Goal: Task Accomplishment & Management: Complete application form

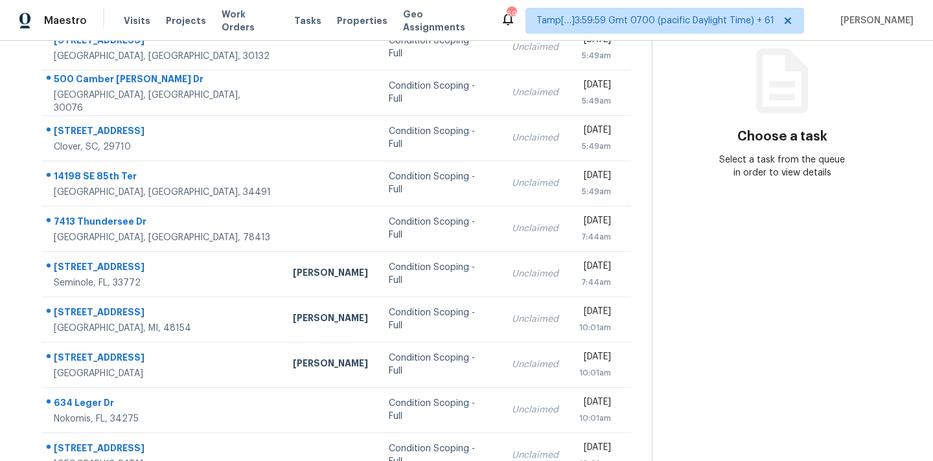
scroll to position [213, 0]
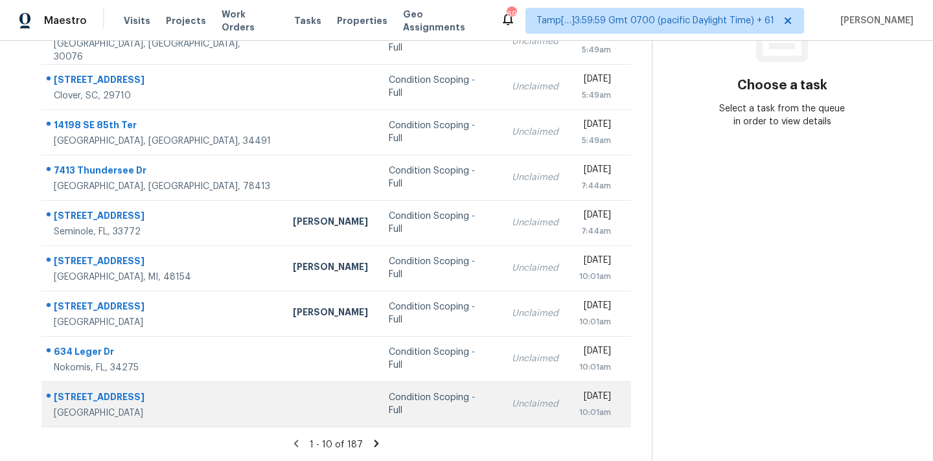
click at [400, 408] on div "Condition Scoping - Full" at bounding box center [440, 404] width 102 height 26
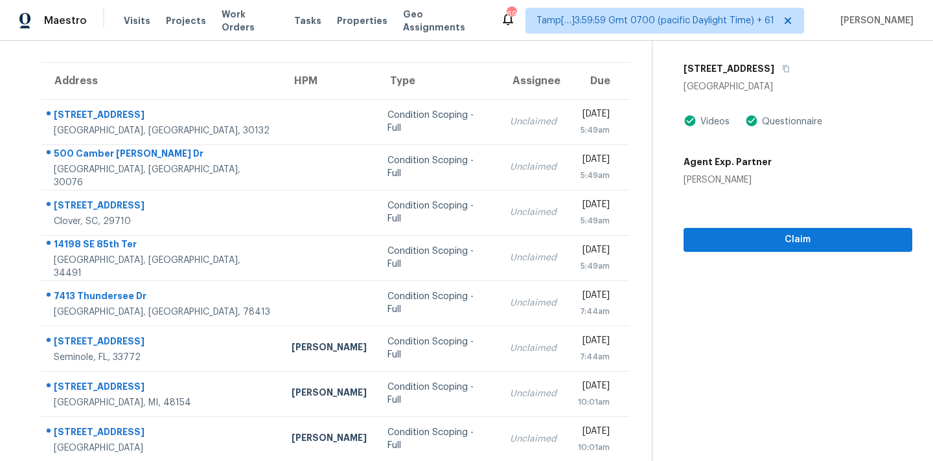
scroll to position [43, 0]
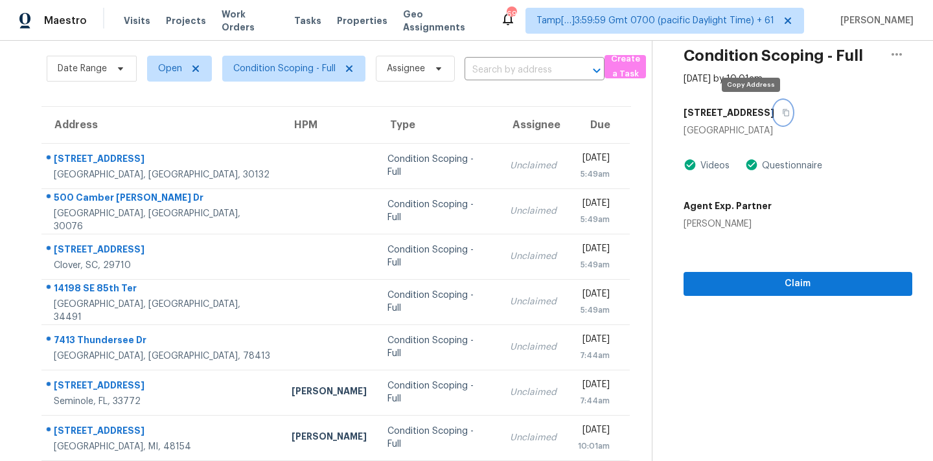
click at [782, 113] on icon "button" at bounding box center [786, 113] width 8 height 8
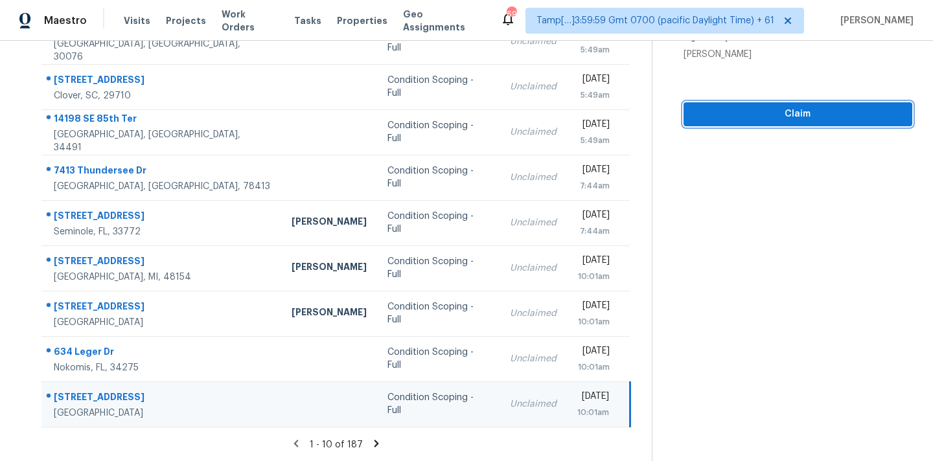
click at [752, 111] on span "Claim" at bounding box center [798, 114] width 208 height 16
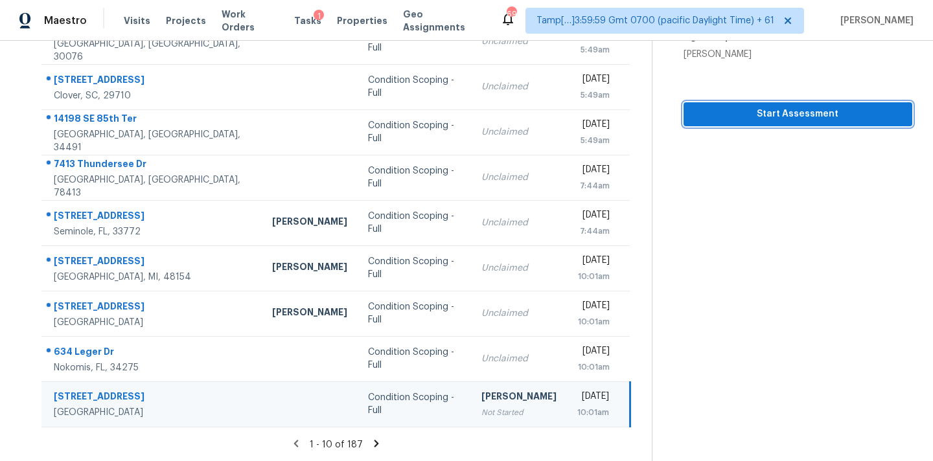
click at [721, 103] on button "Start Assessment" at bounding box center [798, 114] width 229 height 24
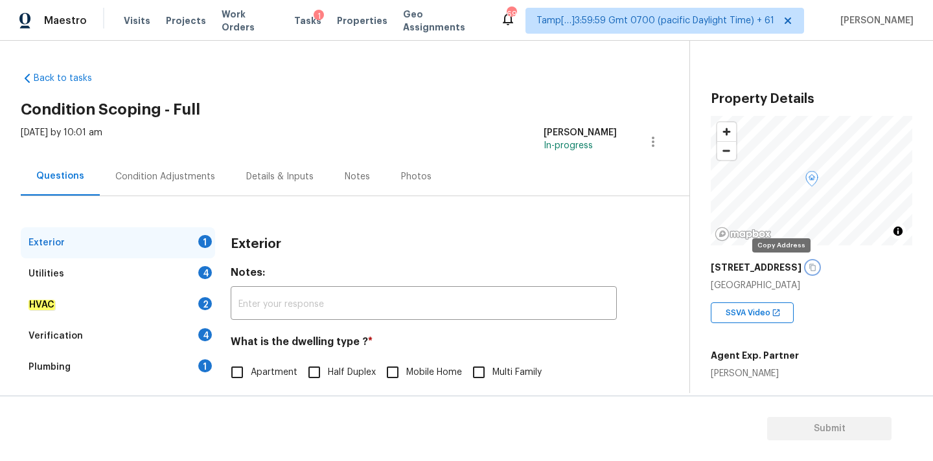
click at [809, 270] on icon "button" at bounding box center [812, 267] width 6 height 7
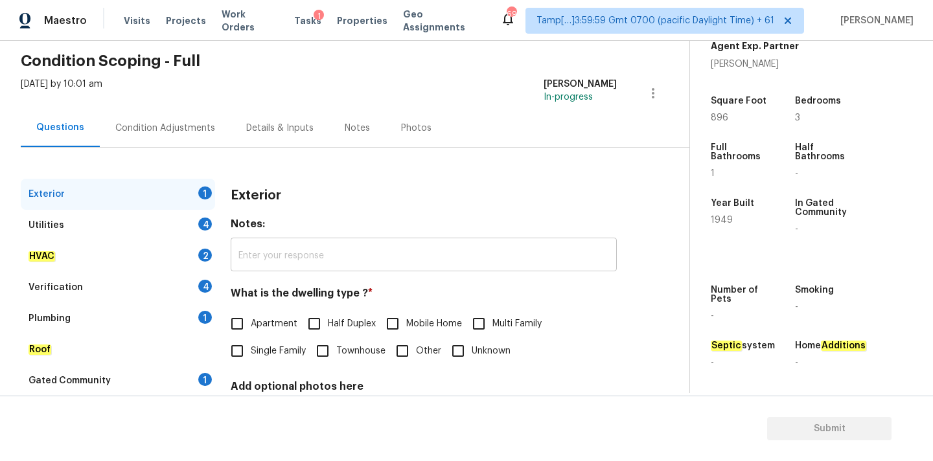
scroll to position [124, 0]
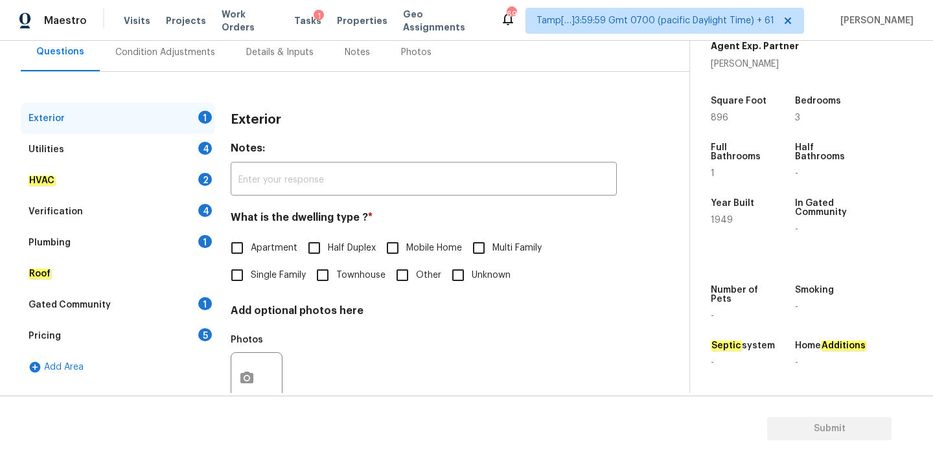
click at [282, 285] on label "Single Family" at bounding box center [265, 275] width 82 height 27
click at [251, 285] on input "Single Family" at bounding box center [237, 275] width 27 height 27
checkbox input "true"
click at [108, 215] on div "Verification 4" at bounding box center [118, 211] width 194 height 31
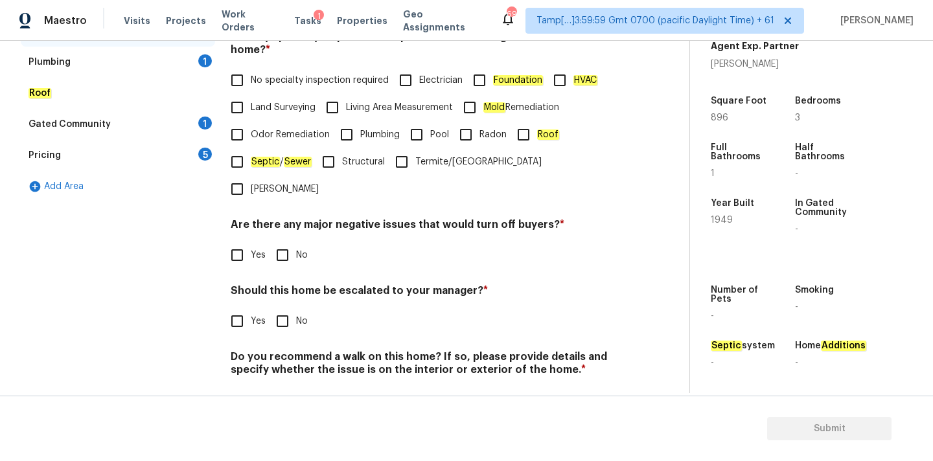
scroll to position [318, 0]
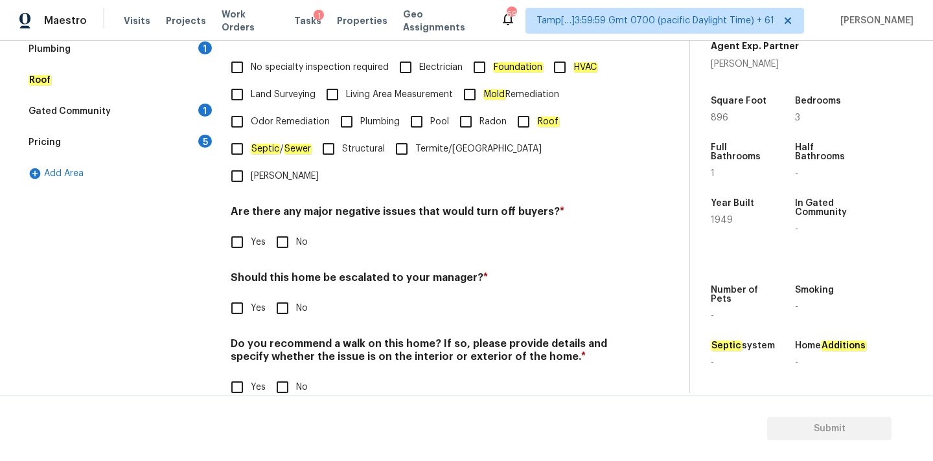
click at [264, 302] on span "Yes" at bounding box center [258, 309] width 15 height 14
click at [251, 295] on input "Yes" at bounding box center [237, 308] width 27 height 27
checkbox input "true"
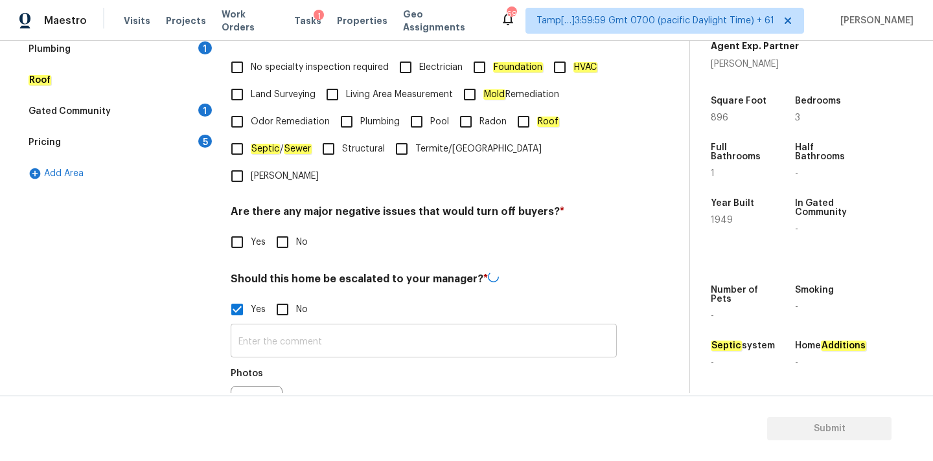
click at [279, 327] on input "text" at bounding box center [424, 342] width 386 height 30
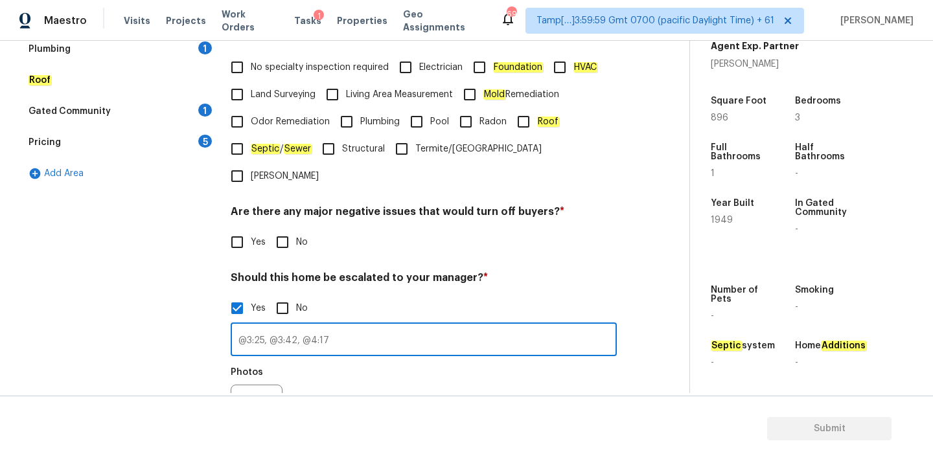
click at [349, 326] on input "@3:25, @3:42, @4:17" at bounding box center [424, 341] width 386 height 30
type input "@3:25, @3:42, @4:17, @5:49, @6:23"
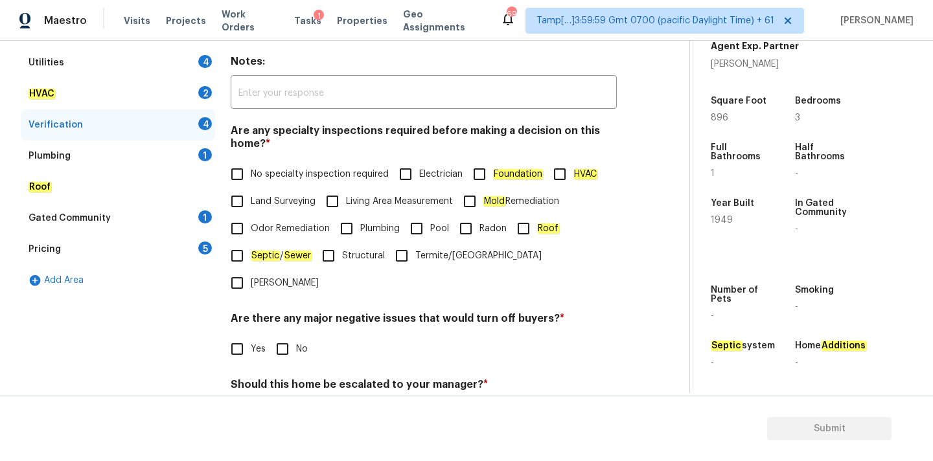
scroll to position [168, 0]
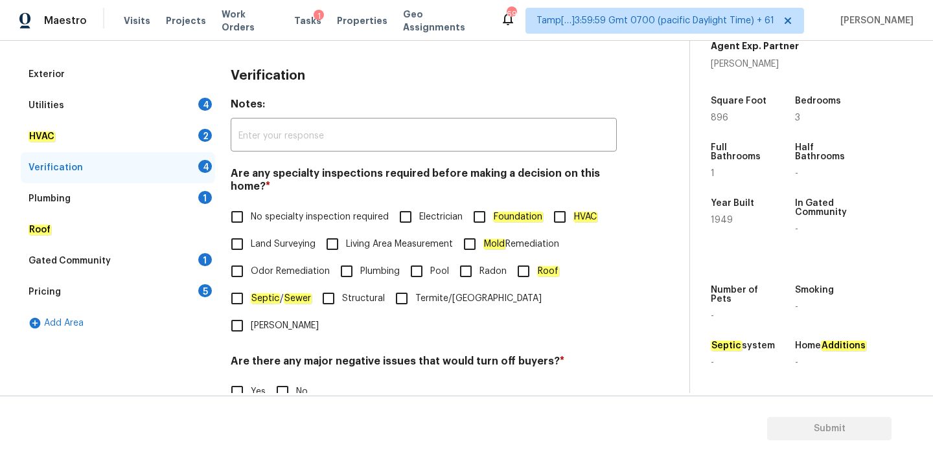
click at [270, 221] on span "No specialty inspection required" at bounding box center [320, 218] width 138 height 14
click at [251, 221] on input "No specialty inspection required" at bounding box center [237, 216] width 27 height 27
checkbox input "true"
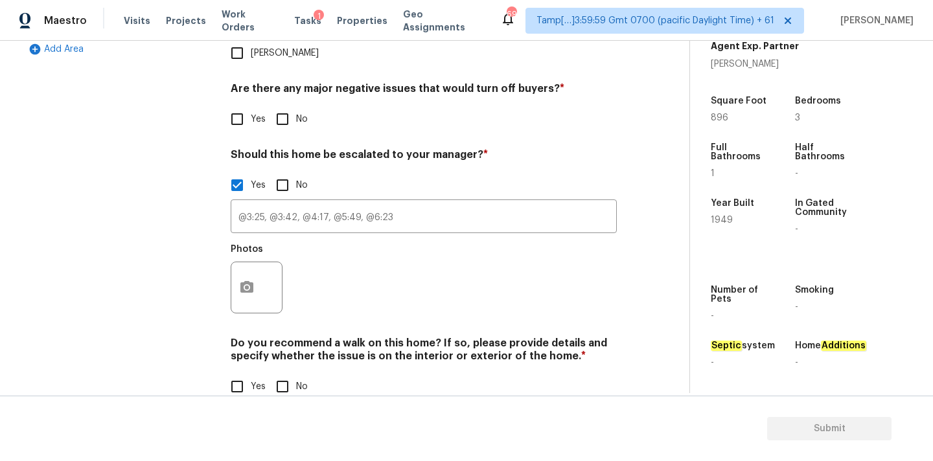
scroll to position [441, 0]
click at [280, 106] on input "No" at bounding box center [282, 119] width 27 height 27
checkbox input "true"
click at [278, 373] on input "No" at bounding box center [282, 386] width 27 height 27
checkbox input "true"
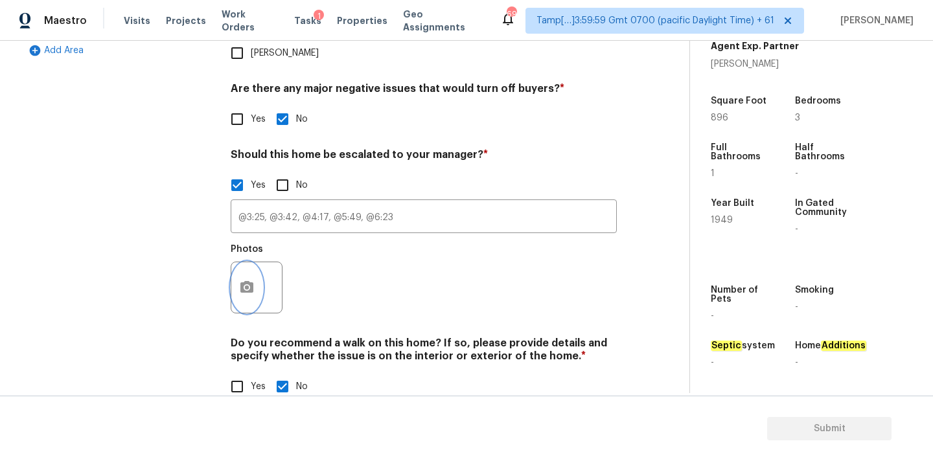
click at [244, 270] on button "button" at bounding box center [246, 287] width 31 height 51
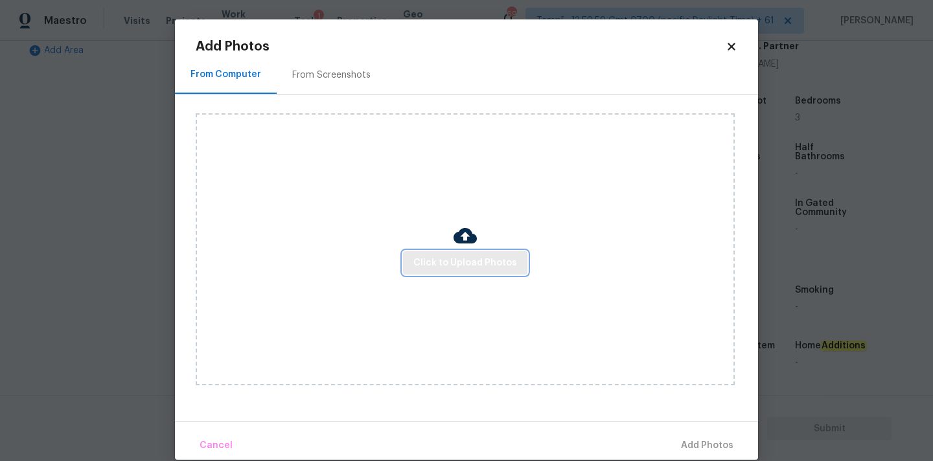
click at [440, 268] on span "Click to Upload Photos" at bounding box center [465, 263] width 104 height 16
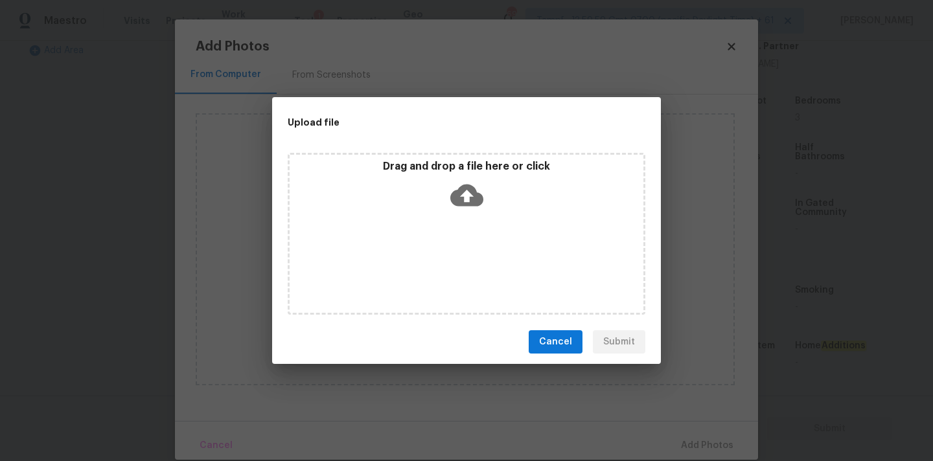
click at [460, 168] on p "Drag and drop a file here or click" at bounding box center [467, 167] width 354 height 14
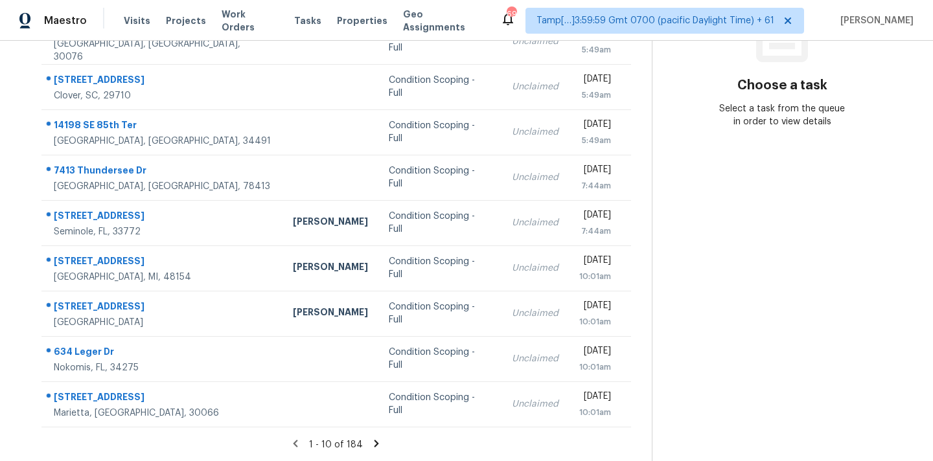
scroll to position [213, 0]
click at [375, 445] on icon at bounding box center [377, 444] width 12 height 12
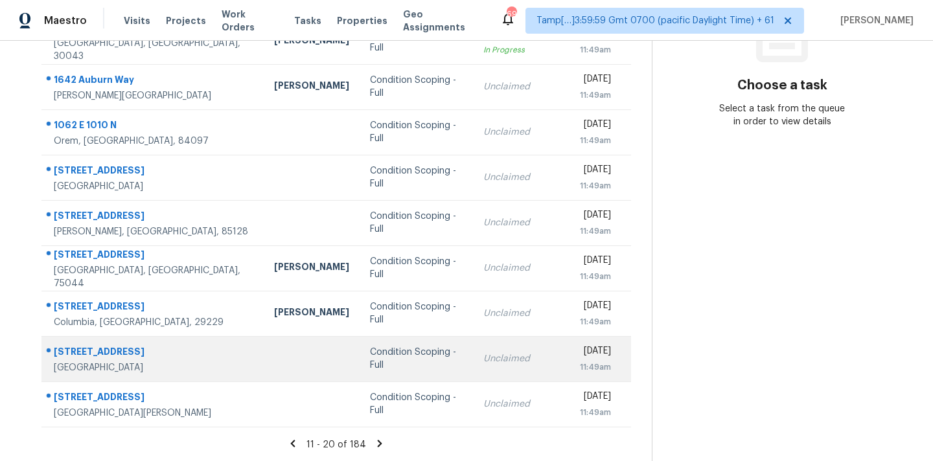
click at [412, 374] on td "Condition Scoping - Full" at bounding box center [416, 358] width 113 height 45
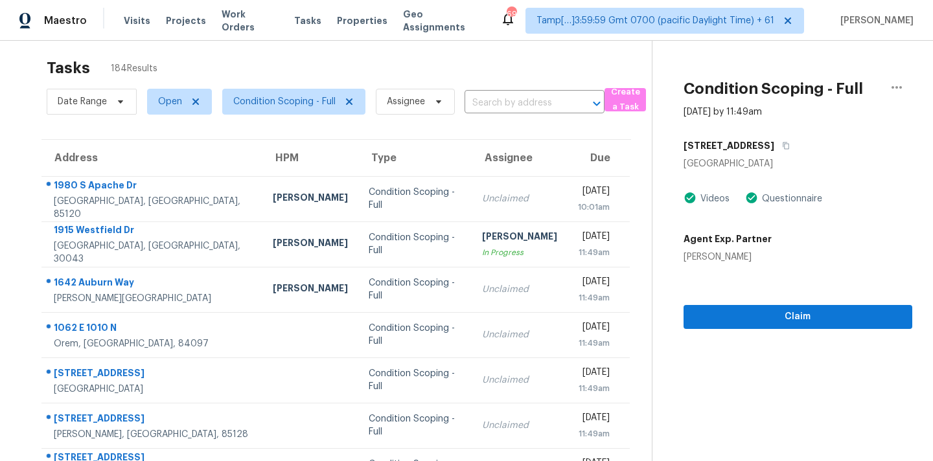
scroll to position [0, 0]
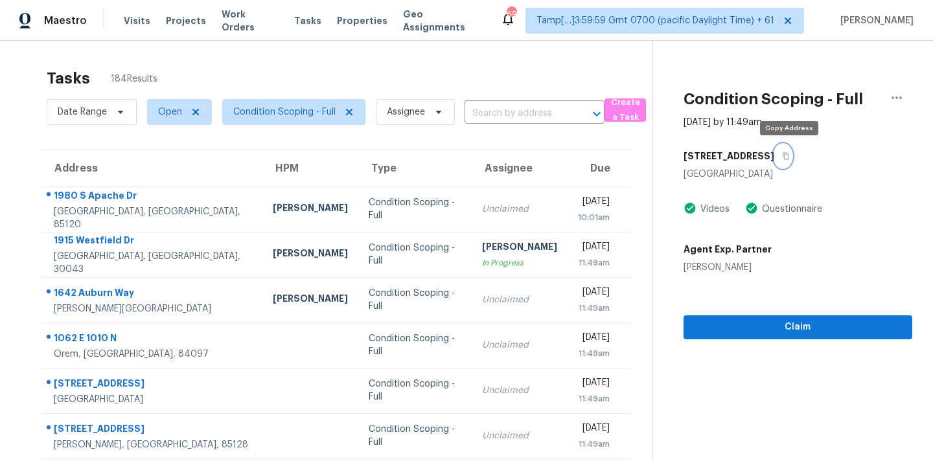
click at [789, 159] on icon "button" at bounding box center [786, 156] width 6 height 7
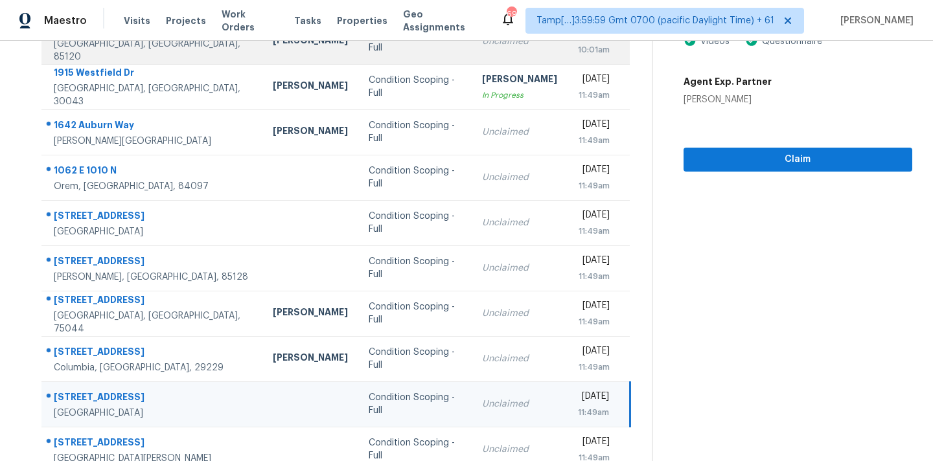
scroll to position [213, 0]
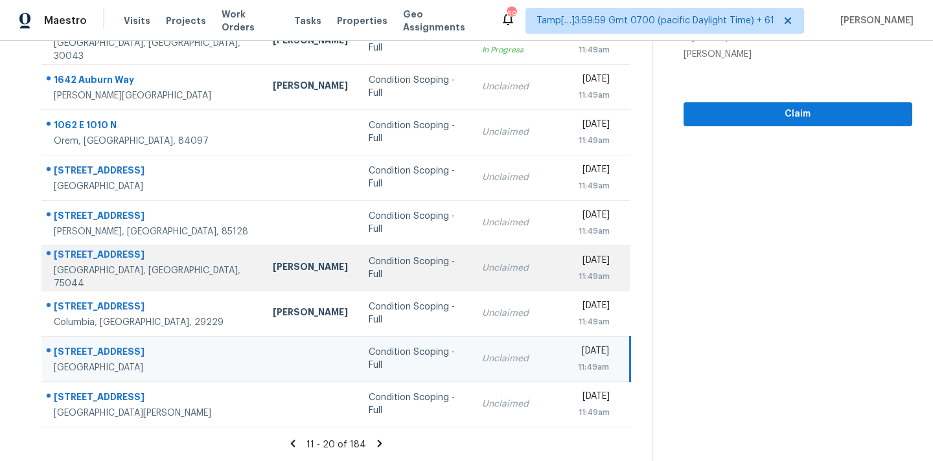
click at [482, 267] on div "Unclaimed" at bounding box center [519, 268] width 75 height 13
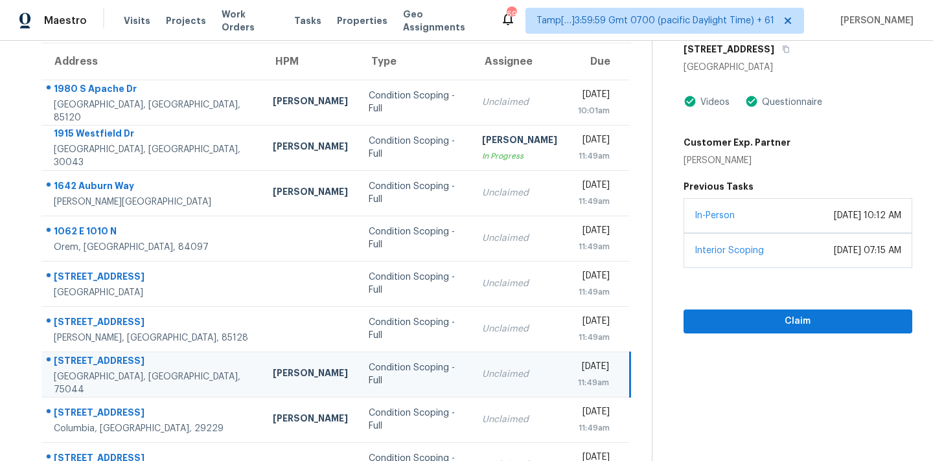
scroll to position [68, 0]
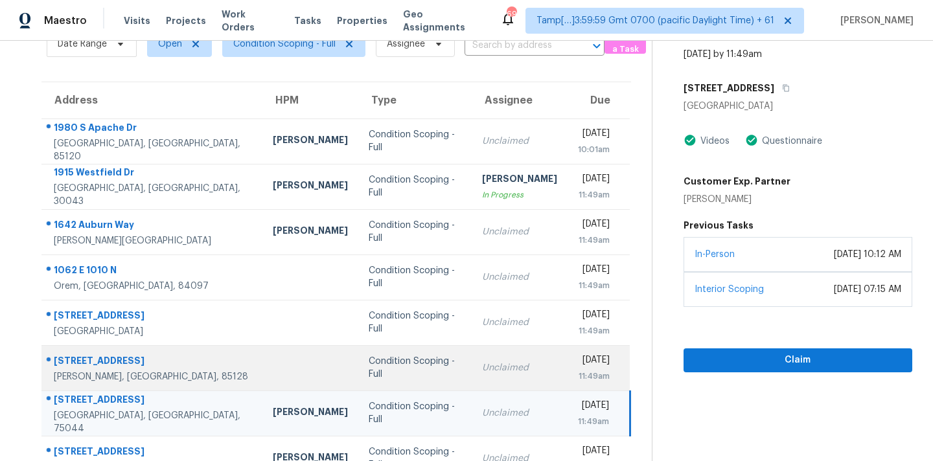
click at [472, 365] on td "Unclaimed" at bounding box center [520, 367] width 96 height 45
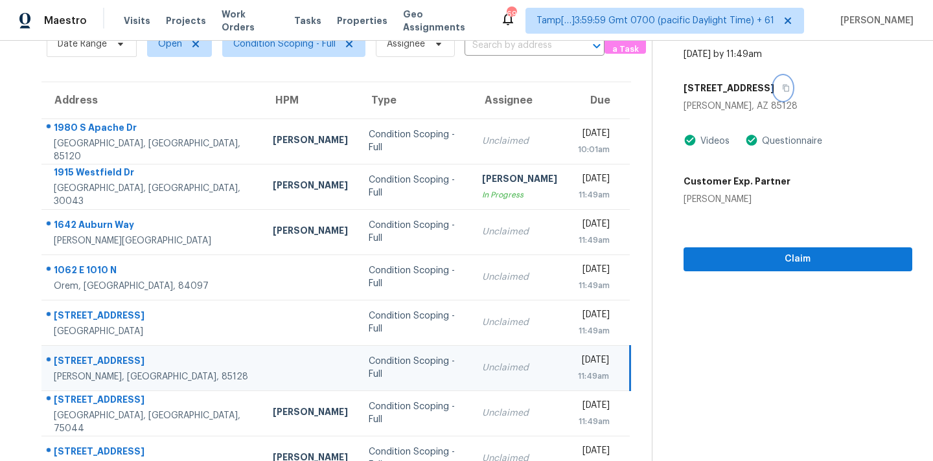
click at [782, 90] on icon "button" at bounding box center [786, 88] width 8 height 8
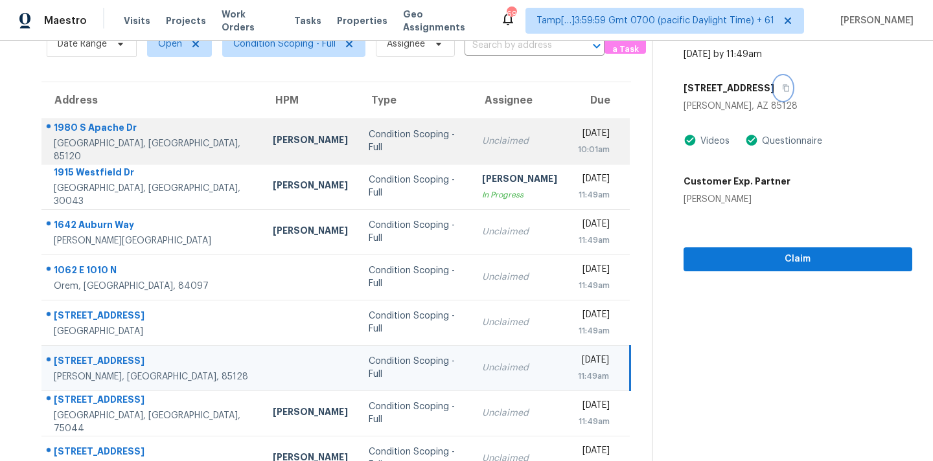
scroll to position [213, 0]
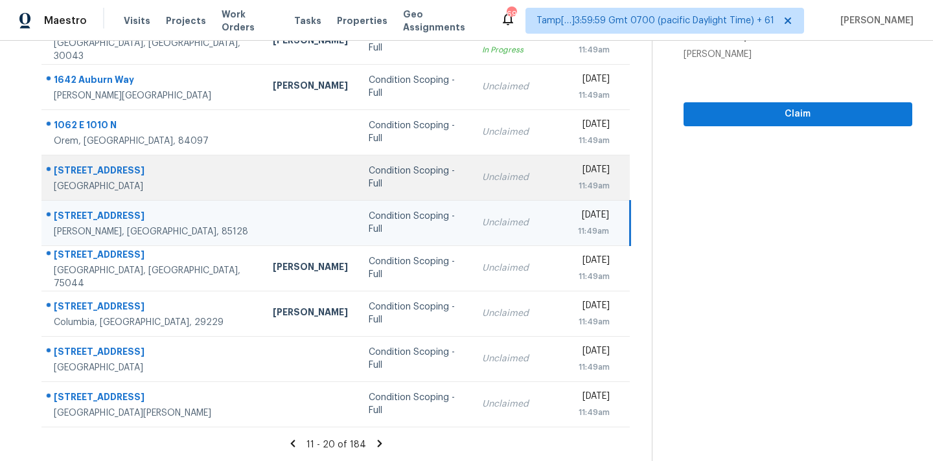
click at [369, 180] on div "Condition Scoping - Full" at bounding box center [415, 178] width 93 height 26
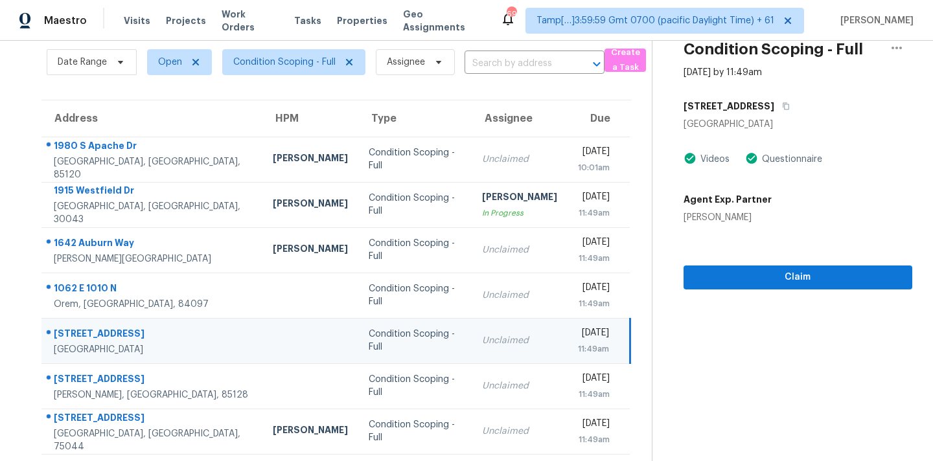
scroll to position [7, 0]
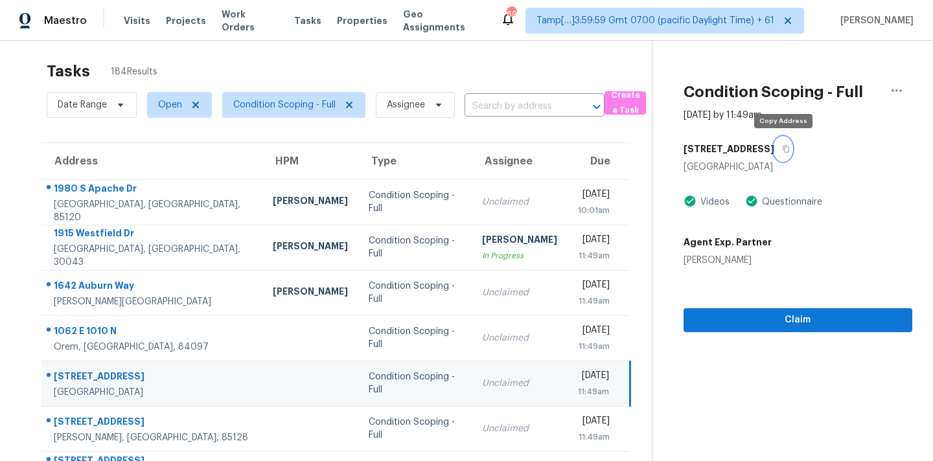
click at [787, 150] on icon "button" at bounding box center [786, 149] width 8 height 8
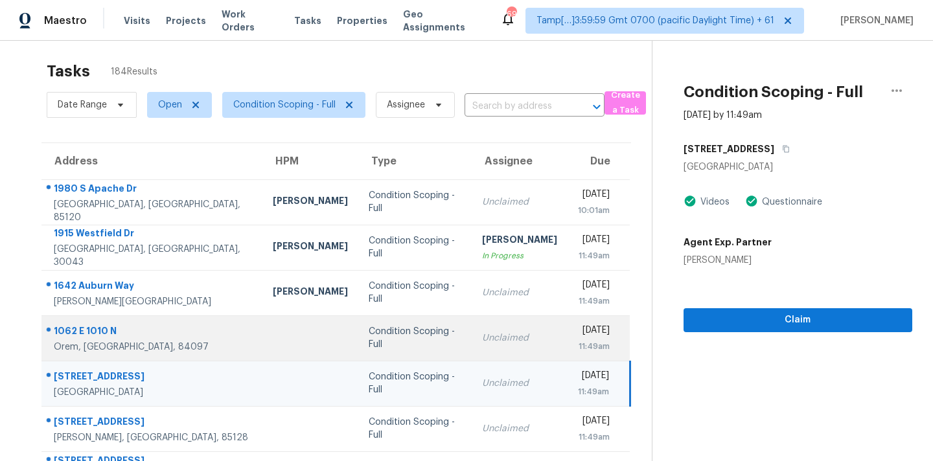
click at [439, 342] on td "Condition Scoping - Full" at bounding box center [414, 338] width 113 height 45
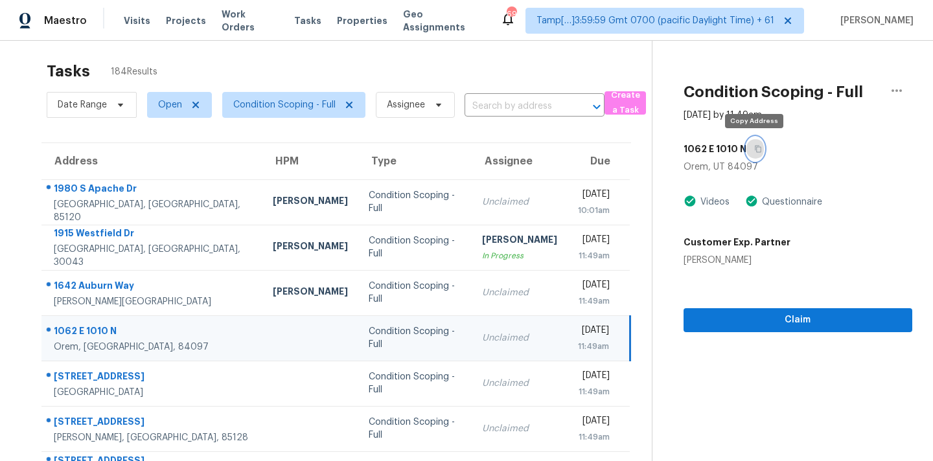
click at [758, 151] on icon "button" at bounding box center [758, 149] width 8 height 8
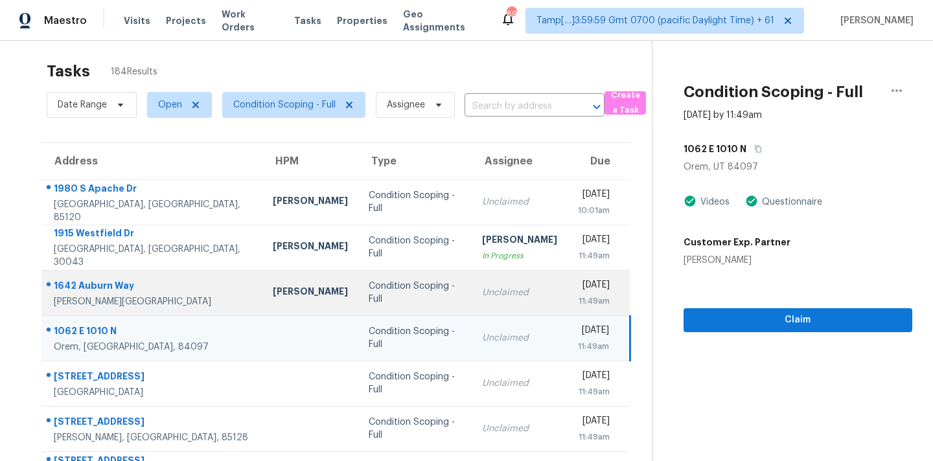
click at [482, 297] on div "Unclaimed" at bounding box center [519, 292] width 75 height 13
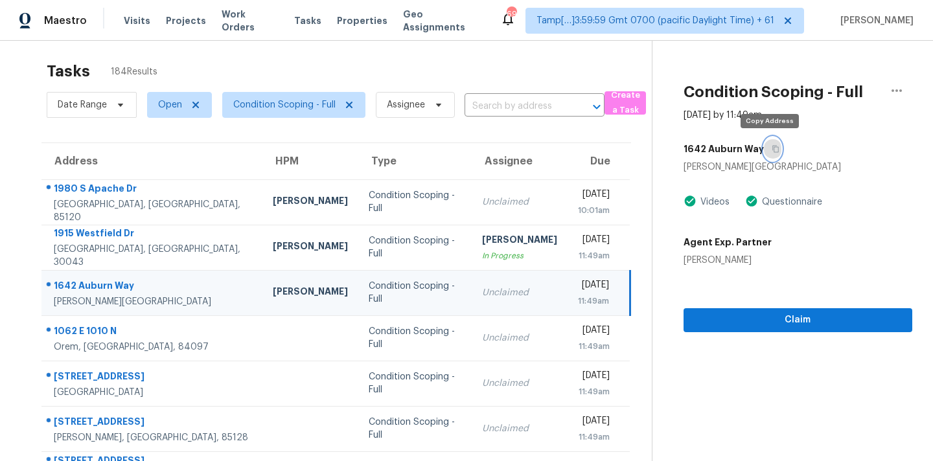
click at [774, 152] on icon "button" at bounding box center [775, 149] width 6 height 7
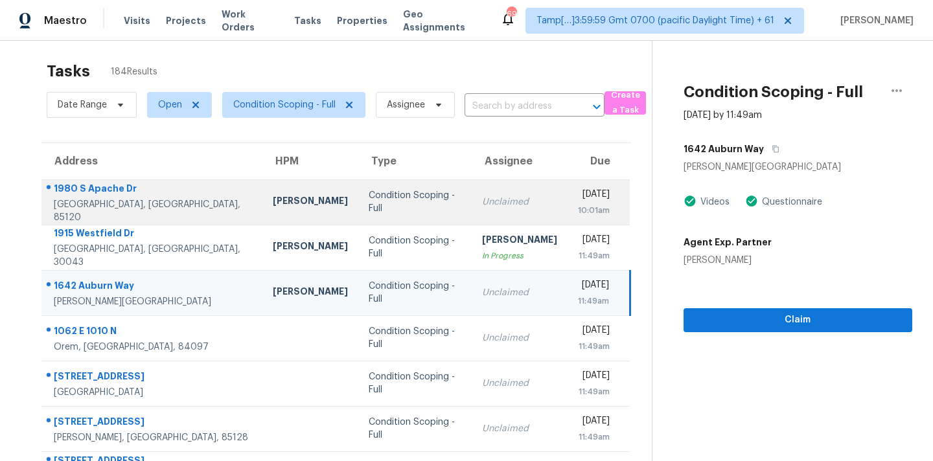
click at [510, 212] on td "Unclaimed" at bounding box center [520, 202] width 96 height 45
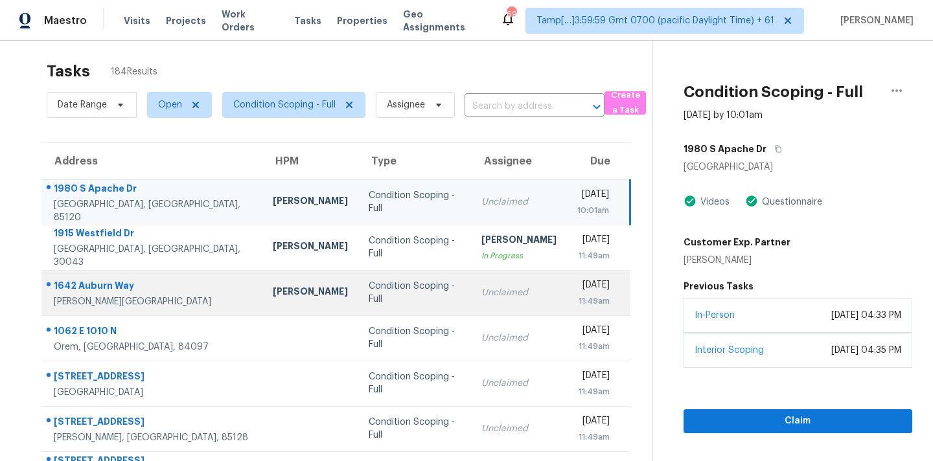
scroll to position [213, 0]
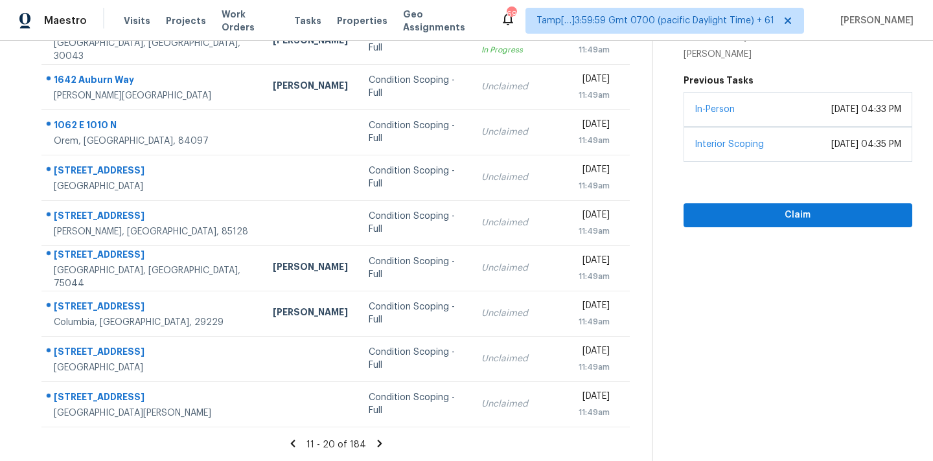
click at [378, 444] on icon at bounding box center [380, 443] width 5 height 7
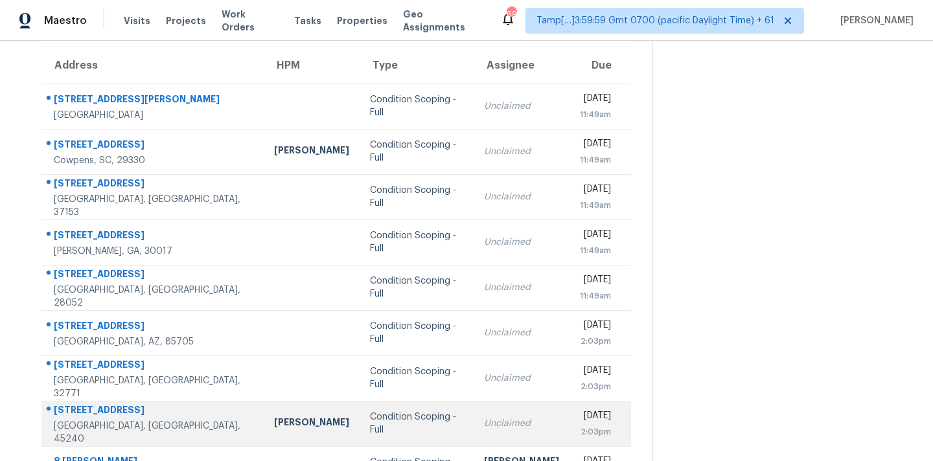
scroll to position [82, 0]
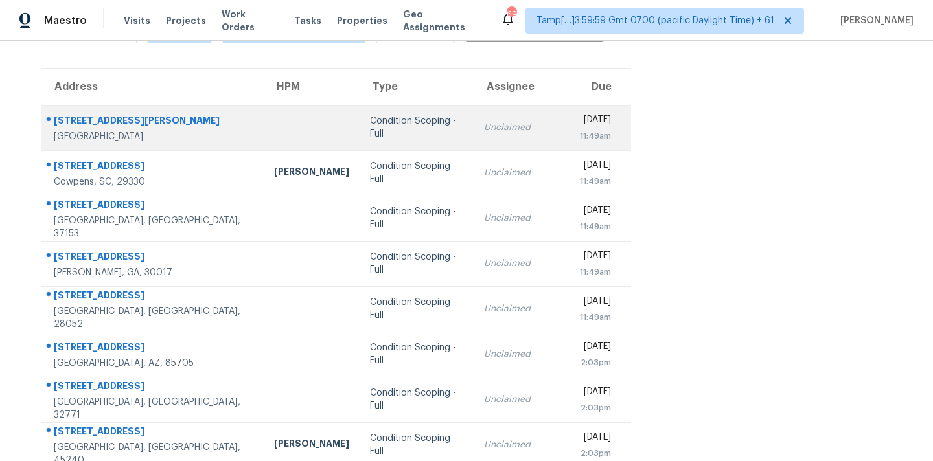
click at [484, 125] on div "Unclaimed" at bounding box center [521, 127] width 75 height 13
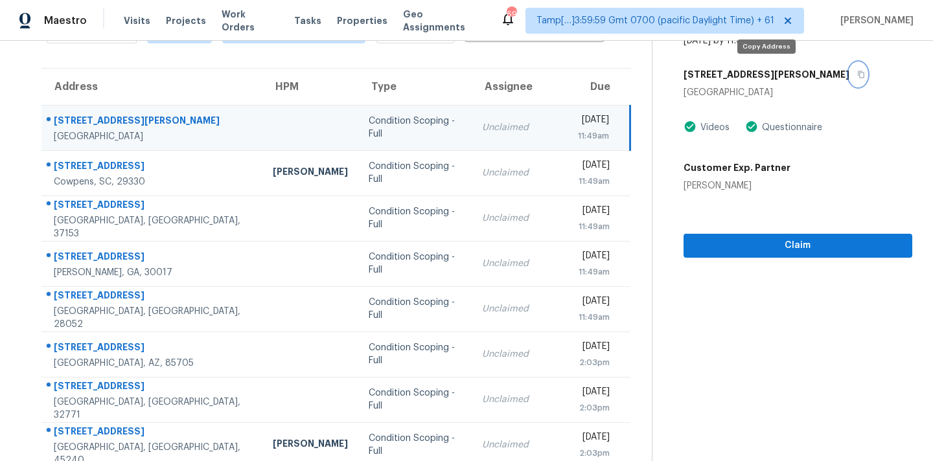
click at [857, 77] on icon "button" at bounding box center [861, 75] width 8 height 8
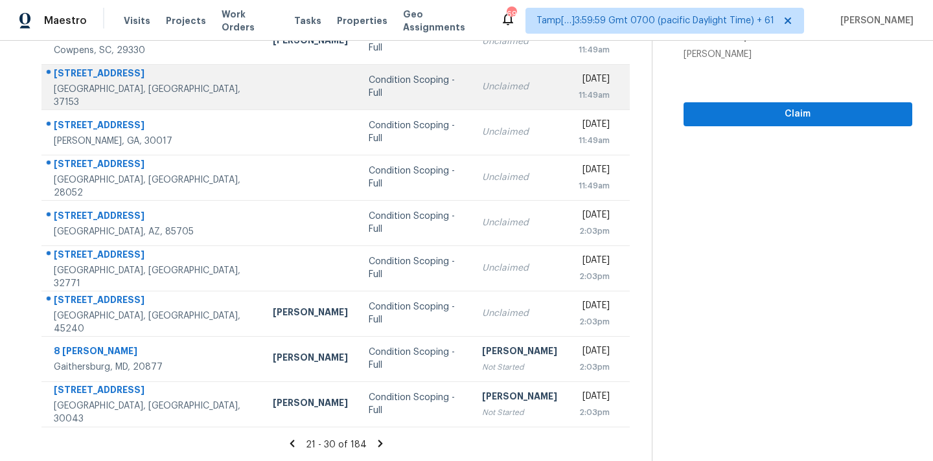
scroll to position [161, 0]
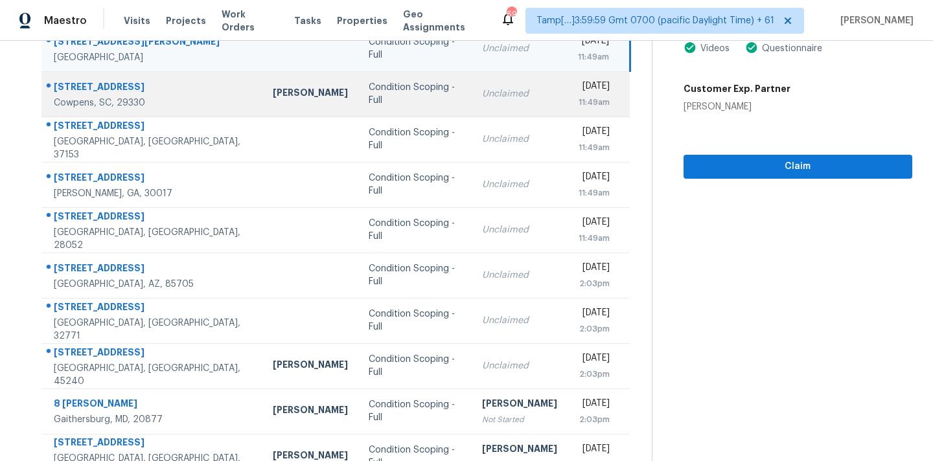
click at [472, 104] on td "Unclaimed" at bounding box center [520, 93] width 96 height 45
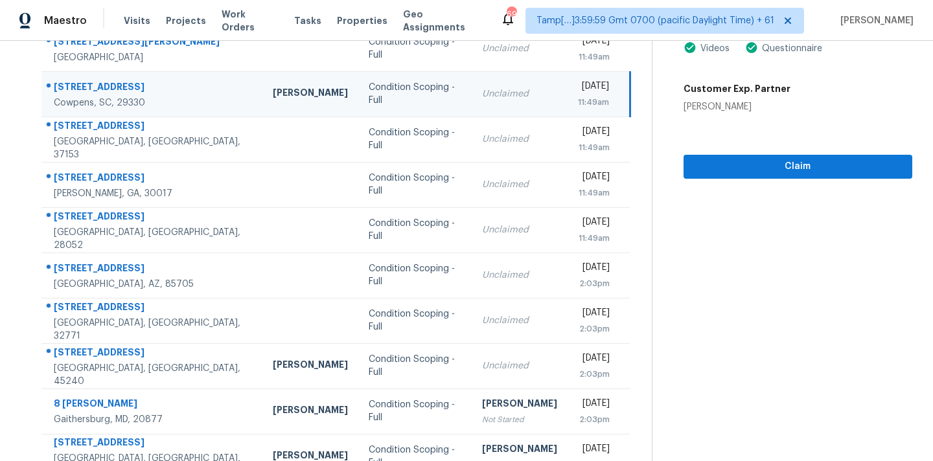
scroll to position [51, 0]
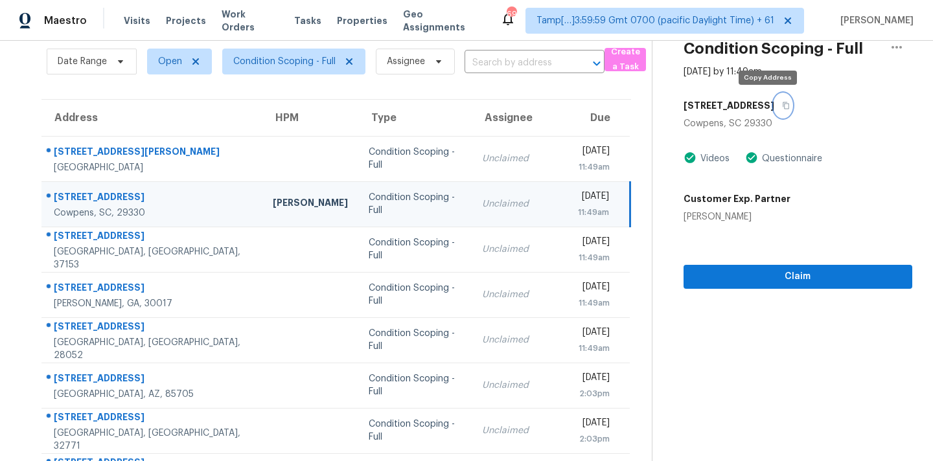
click at [783, 107] on icon "button" at bounding box center [786, 105] width 6 height 7
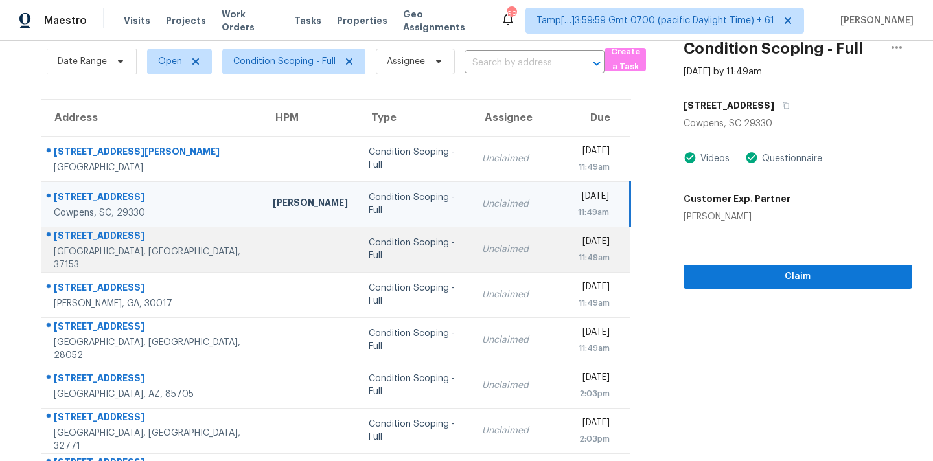
click at [482, 249] on div "Unclaimed" at bounding box center [519, 249] width 75 height 13
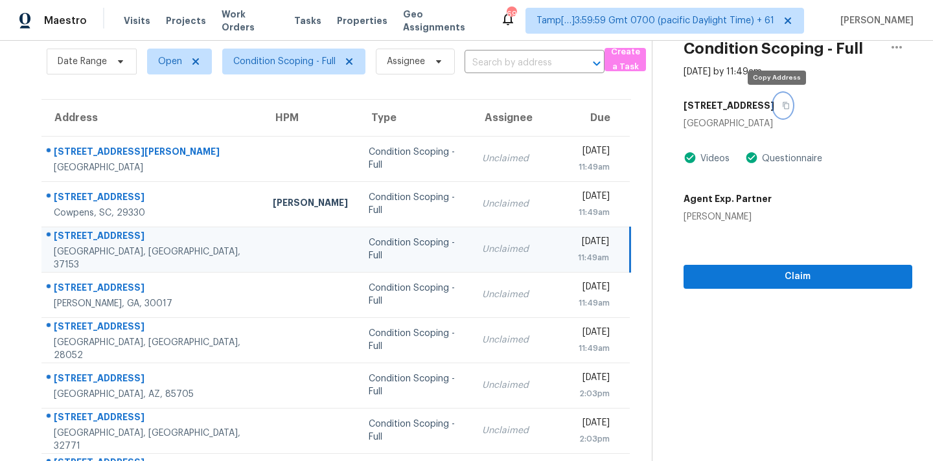
click at [783, 108] on icon "button" at bounding box center [786, 105] width 6 height 7
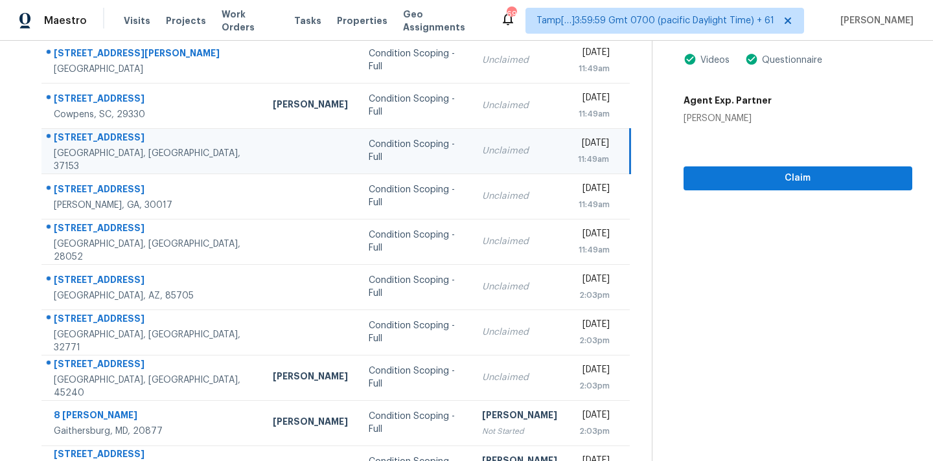
scroll to position [213, 0]
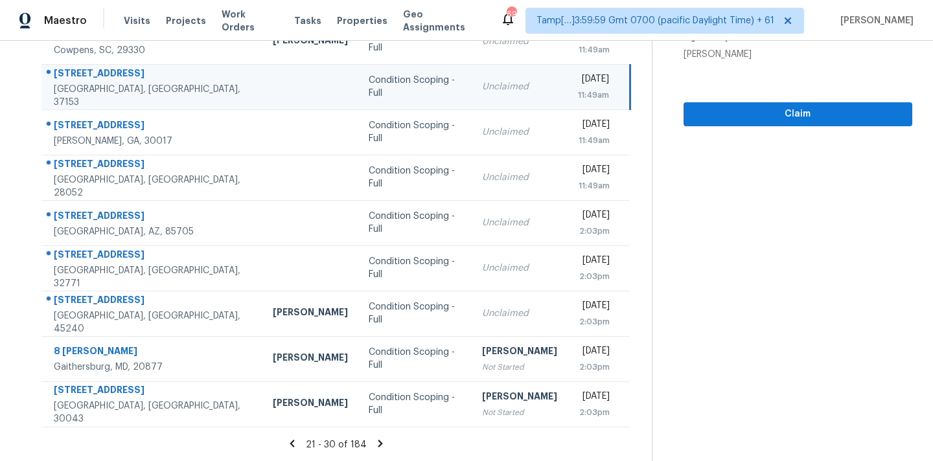
click at [378, 443] on icon at bounding box center [380, 443] width 5 height 7
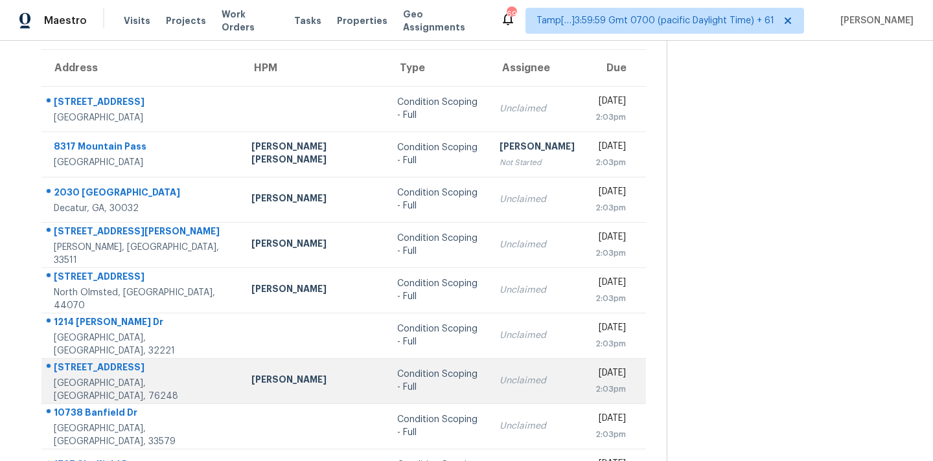
scroll to position [84, 0]
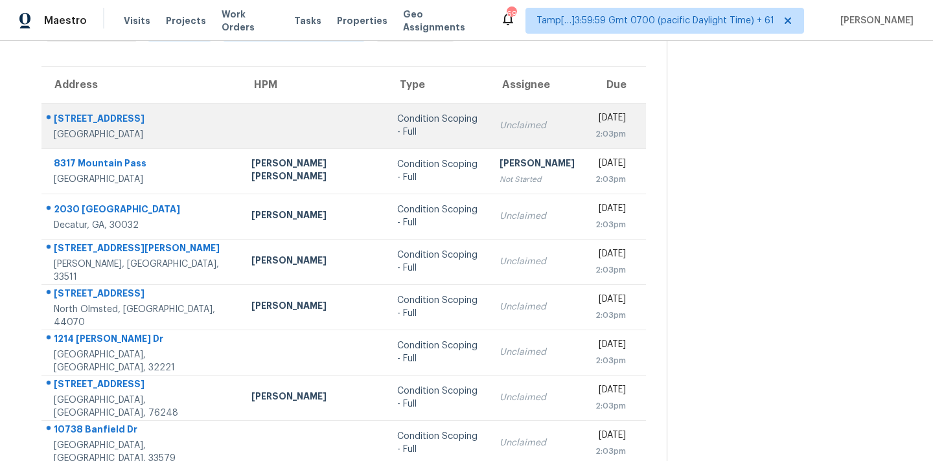
click at [387, 139] on td "Condition Scoping - Full" at bounding box center [438, 125] width 102 height 45
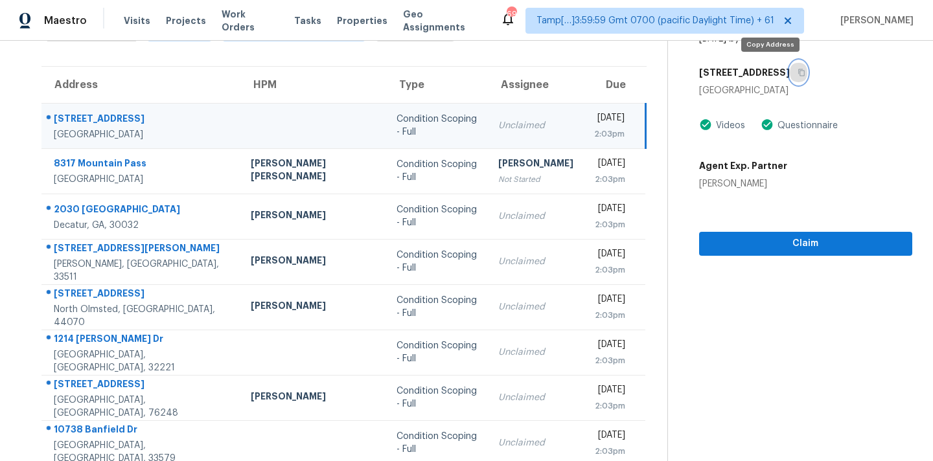
click at [798, 73] on icon "button" at bounding box center [801, 72] width 6 height 7
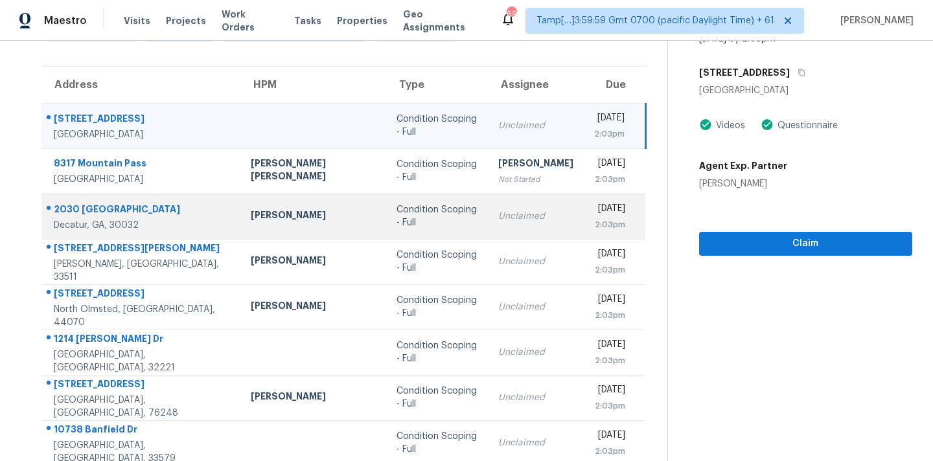
click at [502, 221] on td "Unclaimed" at bounding box center [536, 216] width 96 height 45
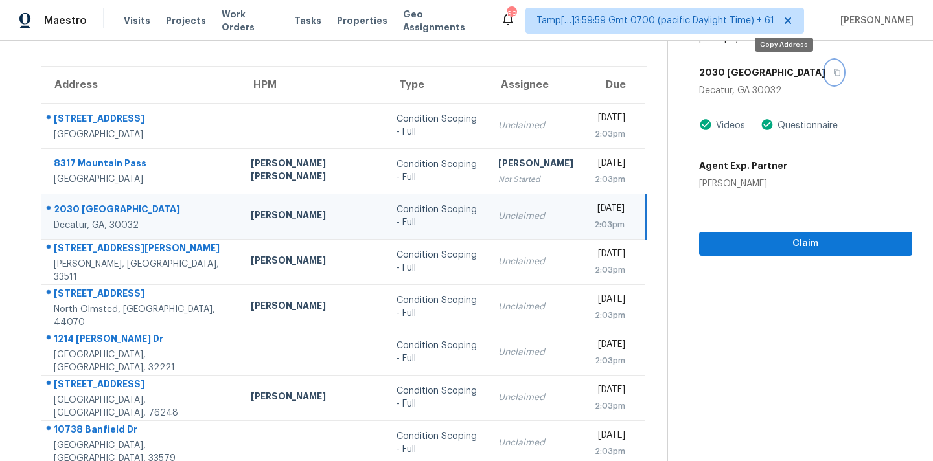
click at [833, 75] on icon "button" at bounding box center [837, 73] width 8 height 8
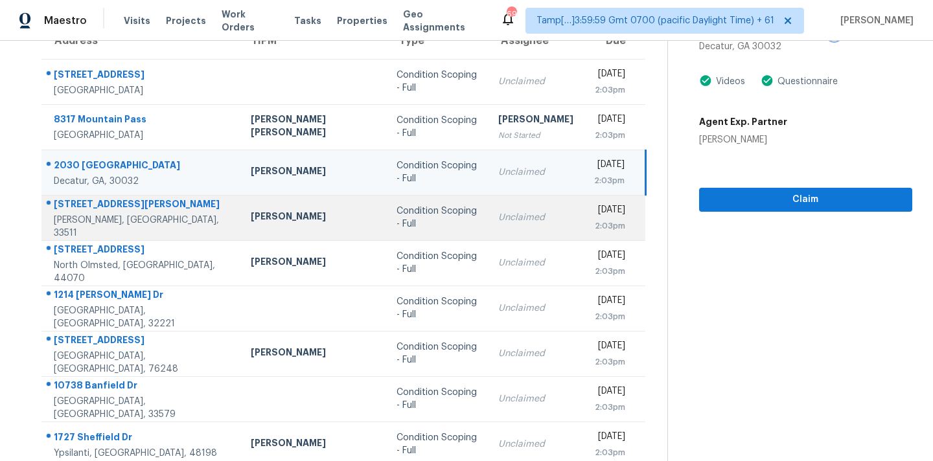
scroll to position [197, 0]
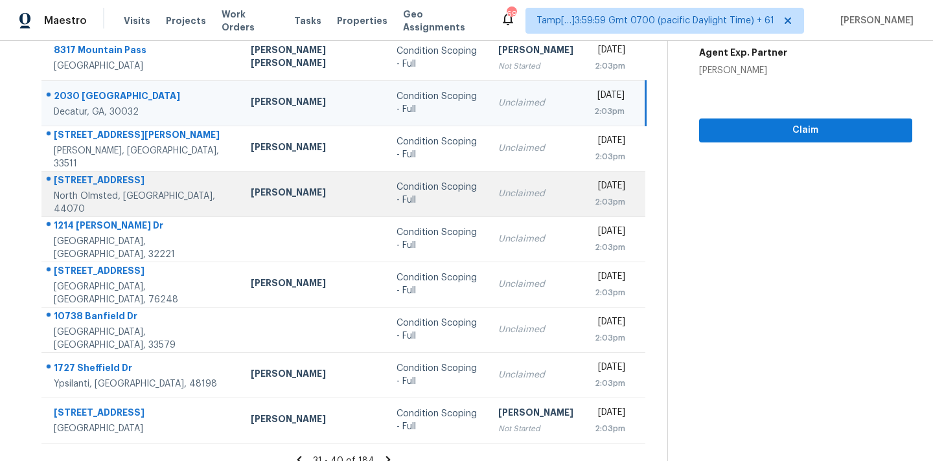
click at [498, 198] on div "Unclaimed" at bounding box center [535, 193] width 75 height 13
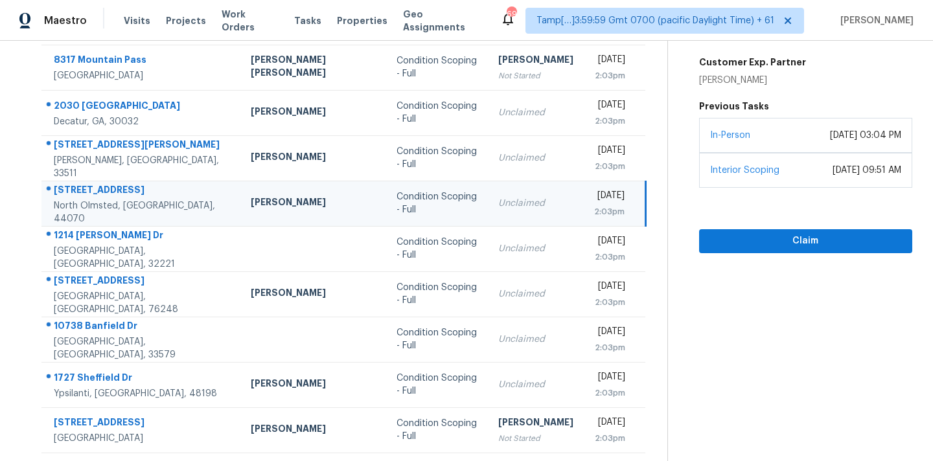
scroll to position [213, 0]
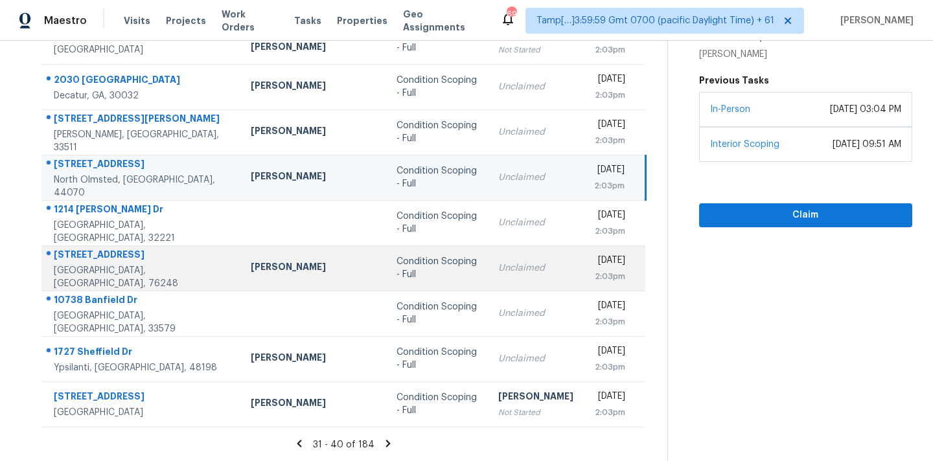
click at [498, 268] on div "Unclaimed" at bounding box center [535, 268] width 75 height 13
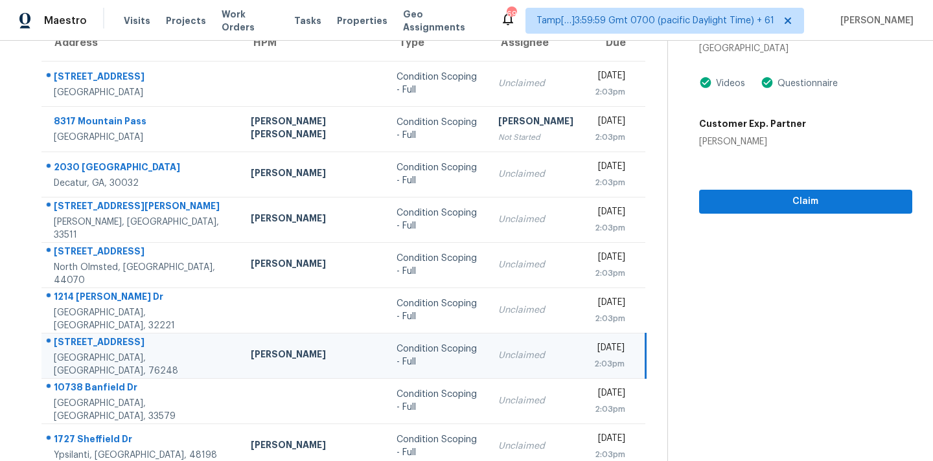
scroll to position [84, 0]
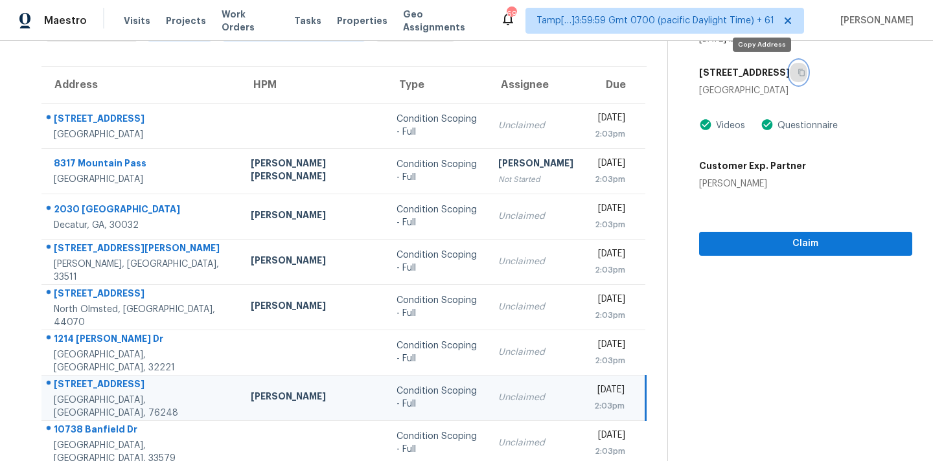
click at [798, 74] on icon "button" at bounding box center [801, 72] width 6 height 7
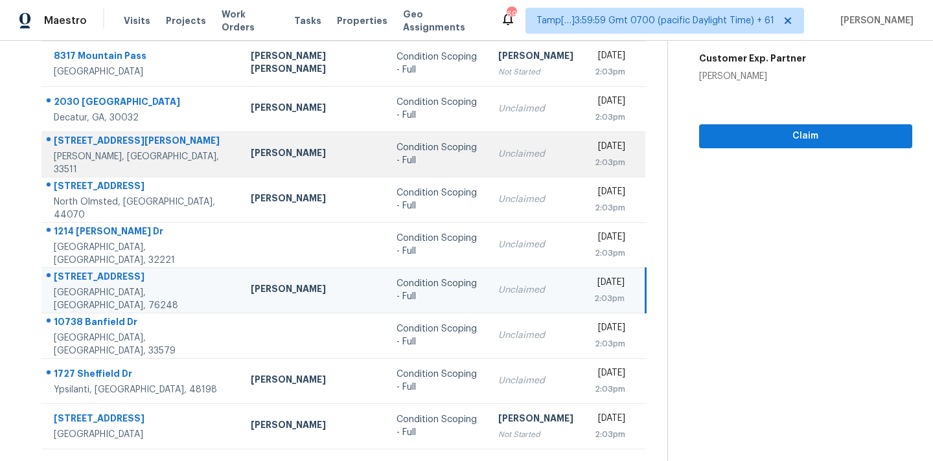
scroll to position [213, 0]
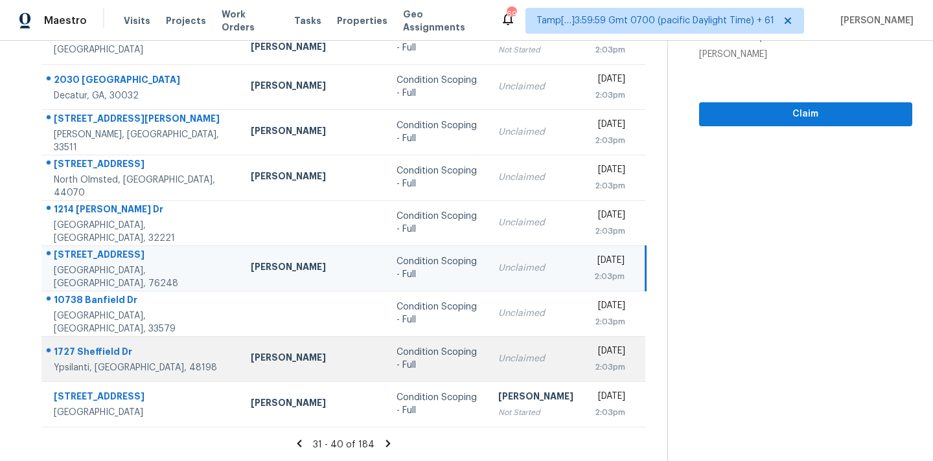
click at [432, 369] on td "Condition Scoping - Full" at bounding box center [437, 358] width 102 height 45
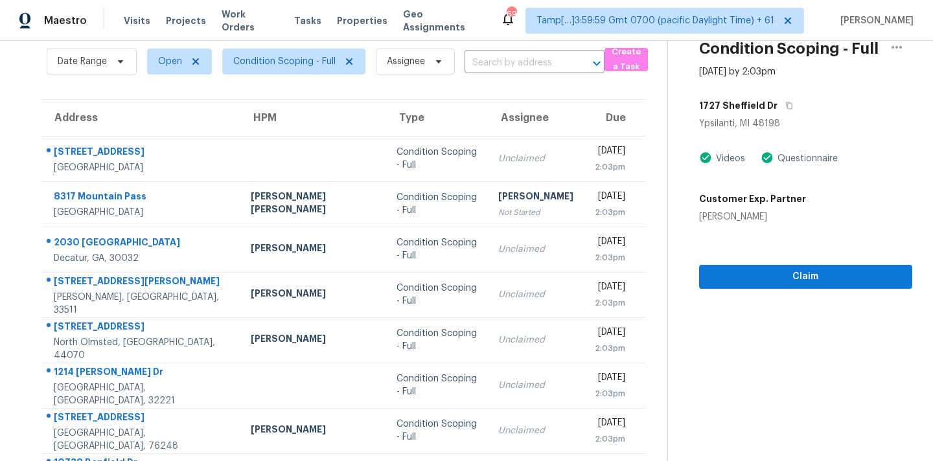
scroll to position [25, 0]
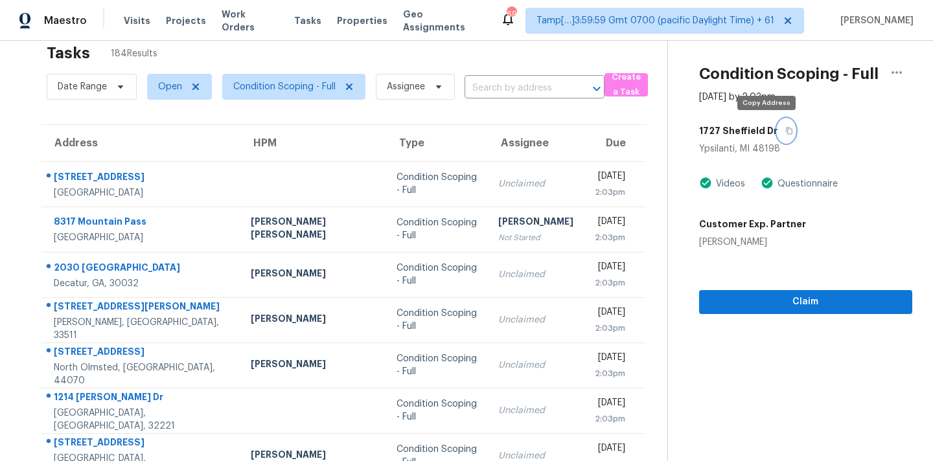
click at [786, 132] on icon "button" at bounding box center [789, 131] width 6 height 7
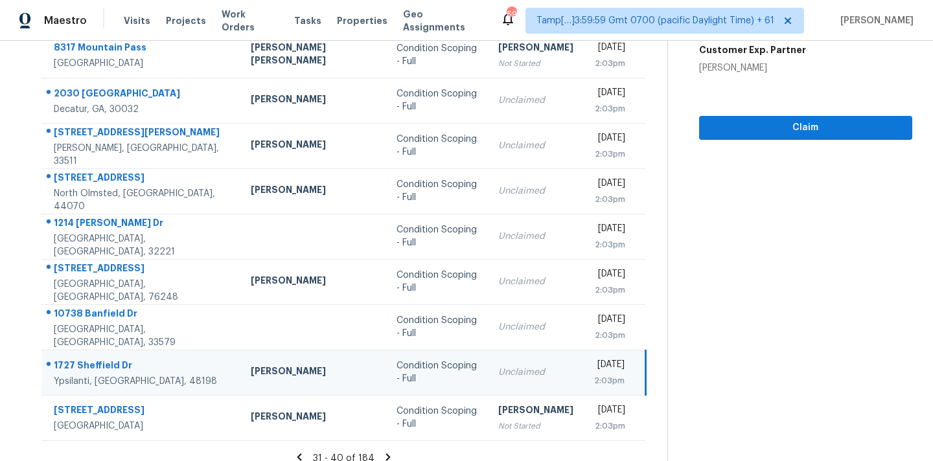
scroll to position [213, 0]
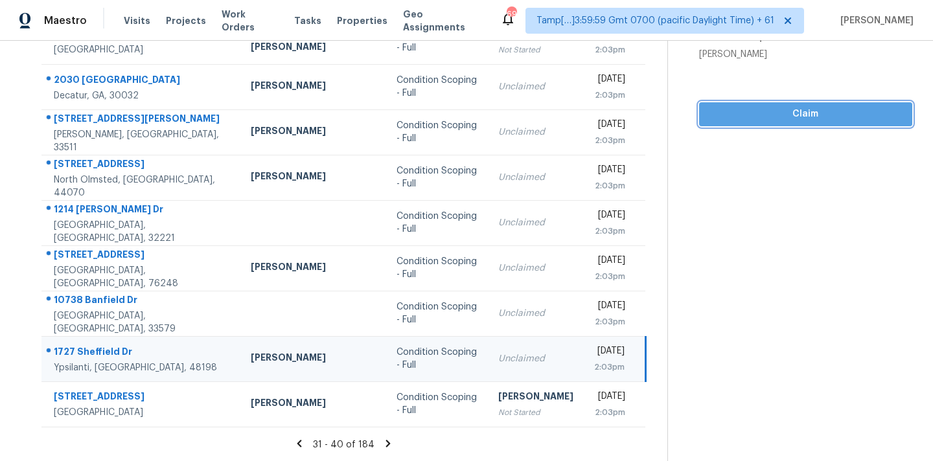
click at [761, 119] on span "Claim" at bounding box center [806, 114] width 192 height 16
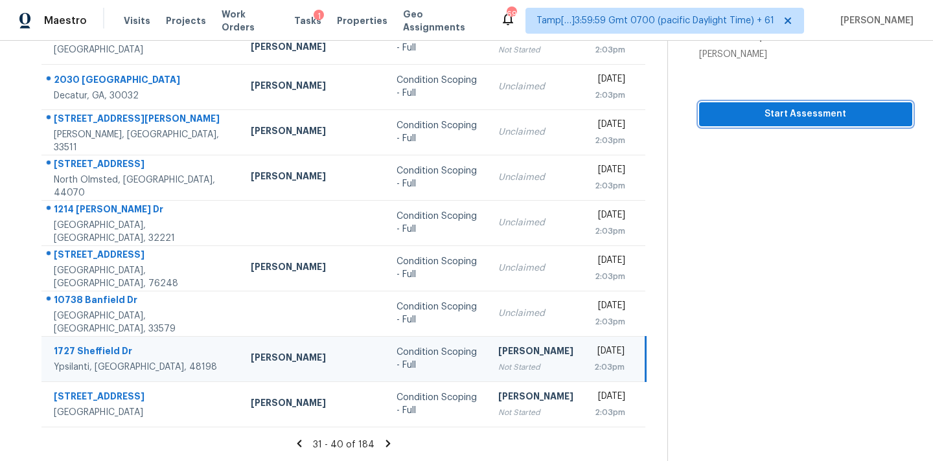
click at [754, 117] on span "Start Assessment" at bounding box center [806, 114] width 192 height 16
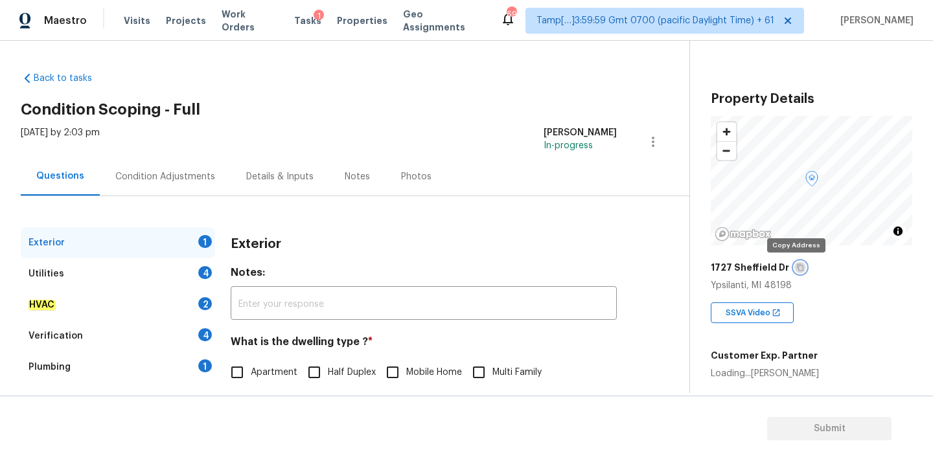
click at [796, 270] on icon "button" at bounding box center [800, 268] width 8 height 8
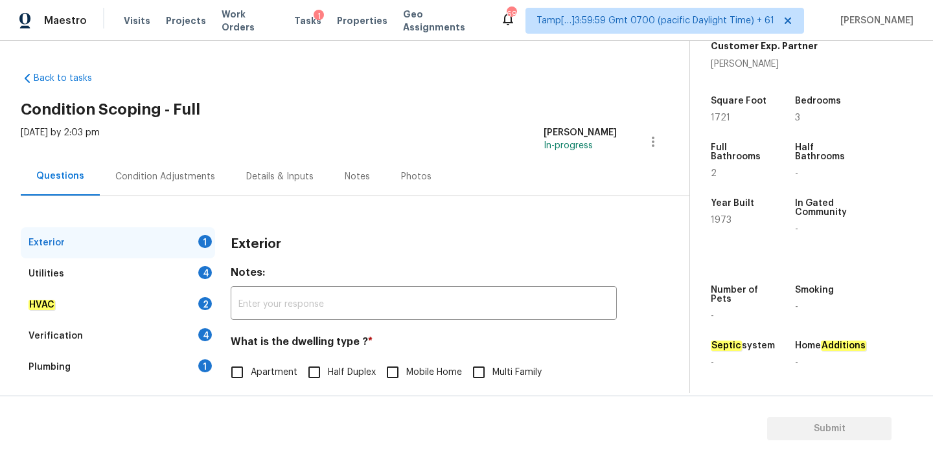
scroll to position [163, 0]
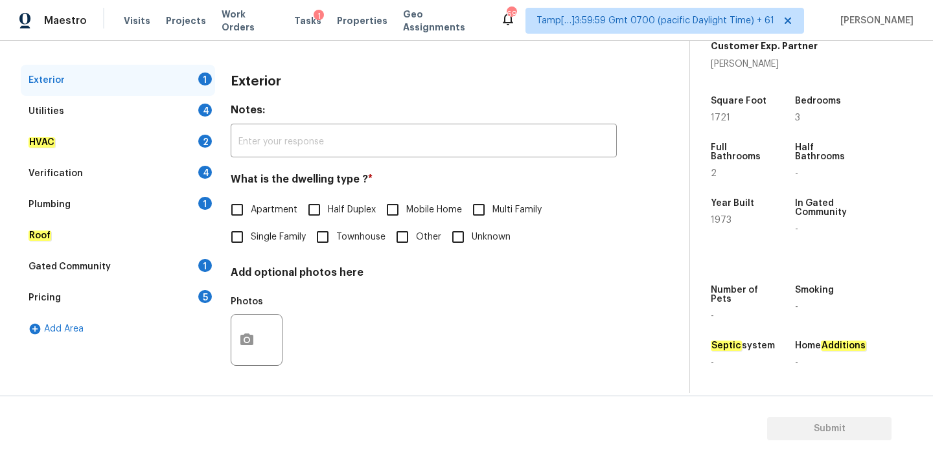
click at [262, 239] on span "Single Family" at bounding box center [278, 238] width 55 height 14
click at [251, 239] on input "Single Family" at bounding box center [237, 237] width 27 height 27
checkbox input "true"
click at [171, 297] on div "Pricing 5" at bounding box center [118, 298] width 194 height 31
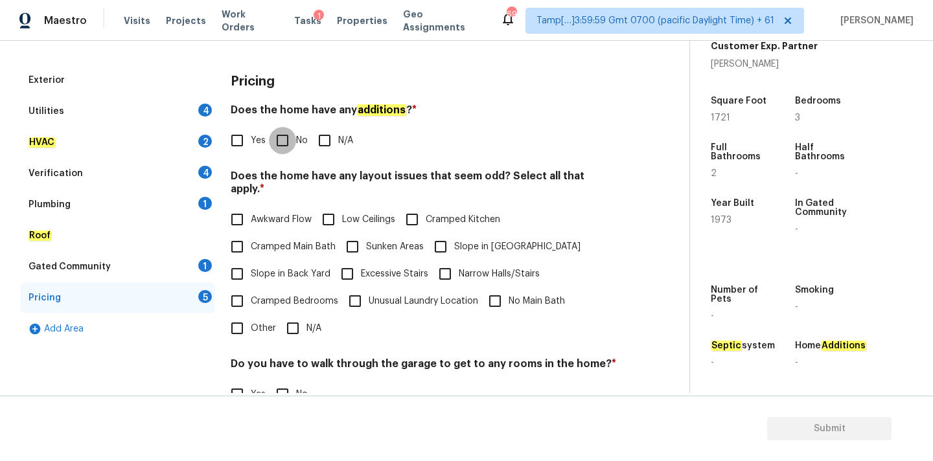
click at [291, 141] on input "No" at bounding box center [282, 140] width 27 height 27
checkbox input "true"
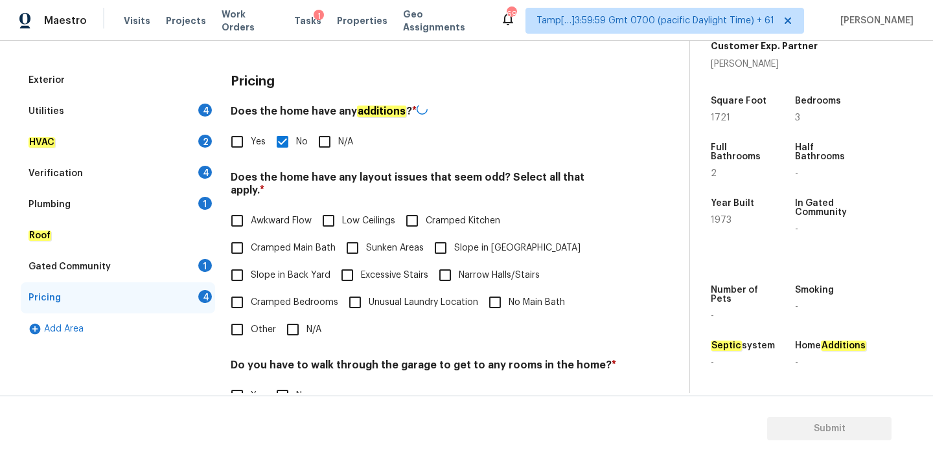
click at [292, 316] on input "N/A" at bounding box center [292, 329] width 27 height 27
checkbox input "true"
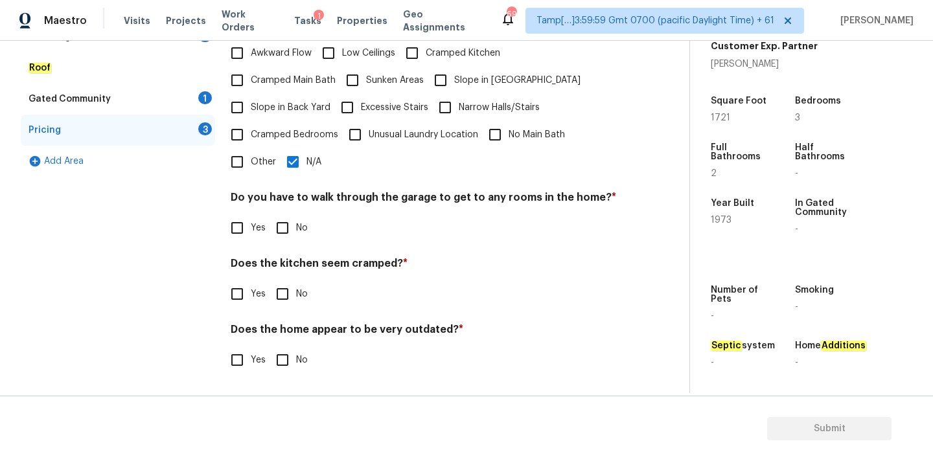
scroll to position [316, 0]
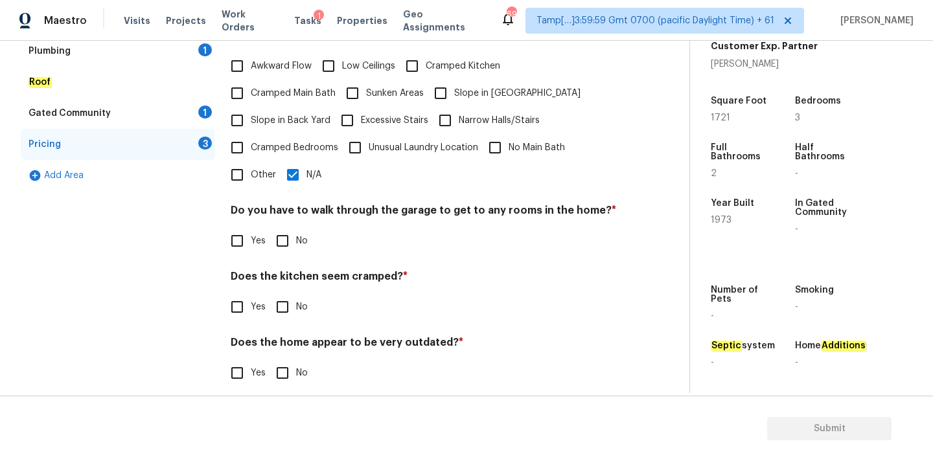
click at [285, 241] on input "No" at bounding box center [282, 240] width 27 height 27
checkbox input "true"
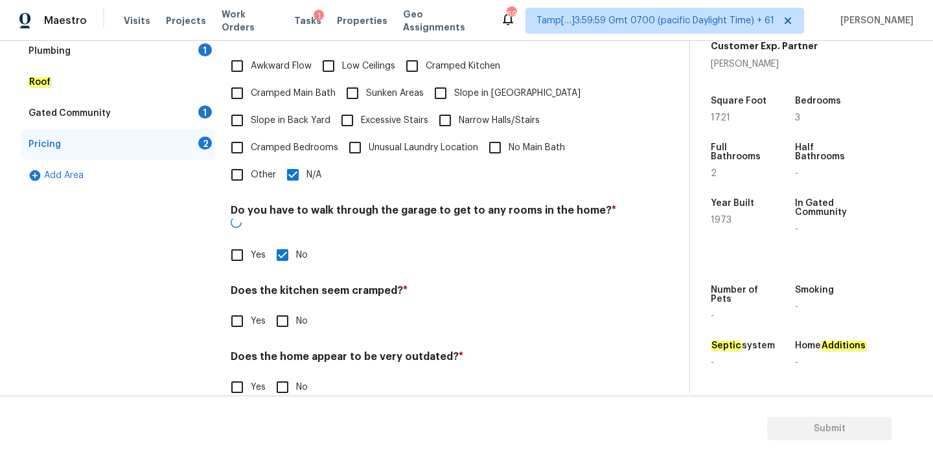
drag, startPoint x: 285, startPoint y: 288, endPoint x: 285, endPoint y: 306, distance: 18.1
click at [285, 308] on input "No" at bounding box center [282, 321] width 27 height 27
checkbox input "true"
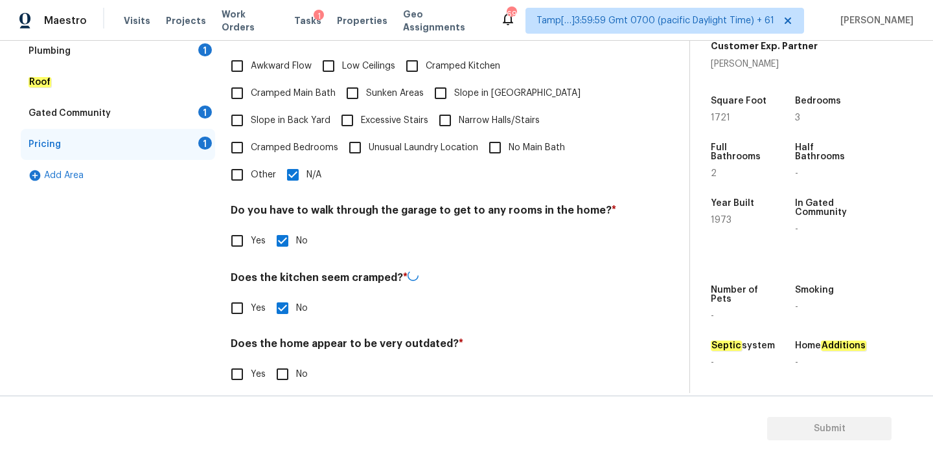
click at [285, 343] on div "Does the home appear to be very outdated? * Yes No" at bounding box center [424, 363] width 386 height 51
click at [284, 362] on input "No" at bounding box center [282, 373] width 27 height 27
checkbox input "true"
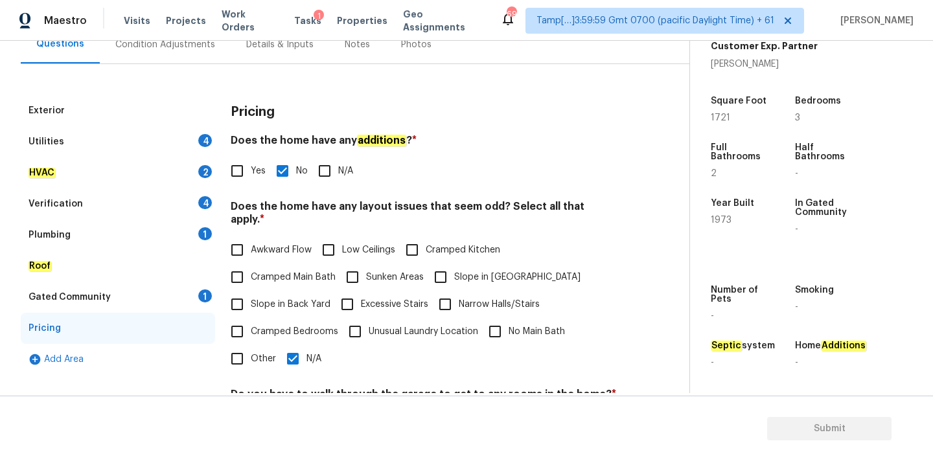
click at [107, 303] on div "Gated Community" at bounding box center [70, 297] width 82 height 13
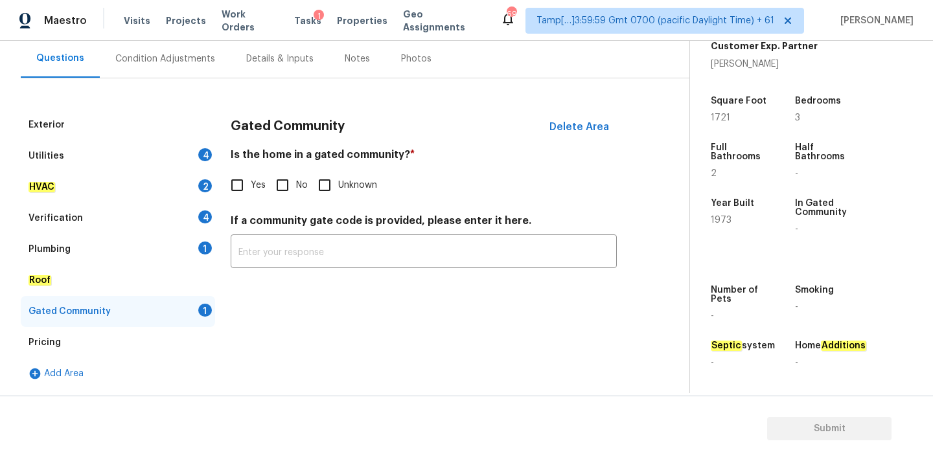
scroll to position [118, 0]
click at [286, 190] on input "No" at bounding box center [282, 185] width 27 height 27
checkbox input "true"
click at [151, 253] on div "Plumbing 1" at bounding box center [118, 249] width 194 height 31
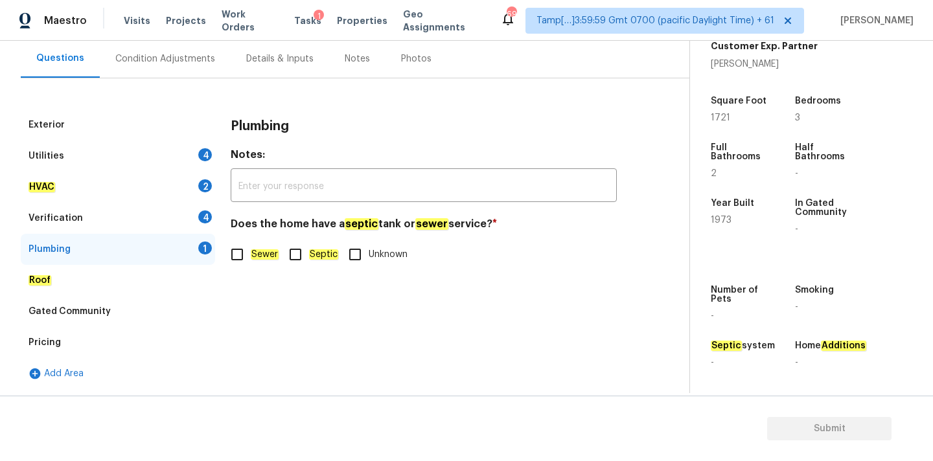
click at [261, 261] on span "Sewer" at bounding box center [265, 255] width 28 height 14
click at [251, 261] on input "Sewer" at bounding box center [237, 254] width 27 height 27
checkbox input "true"
click at [136, 216] on div "Verification 4" at bounding box center [118, 218] width 194 height 31
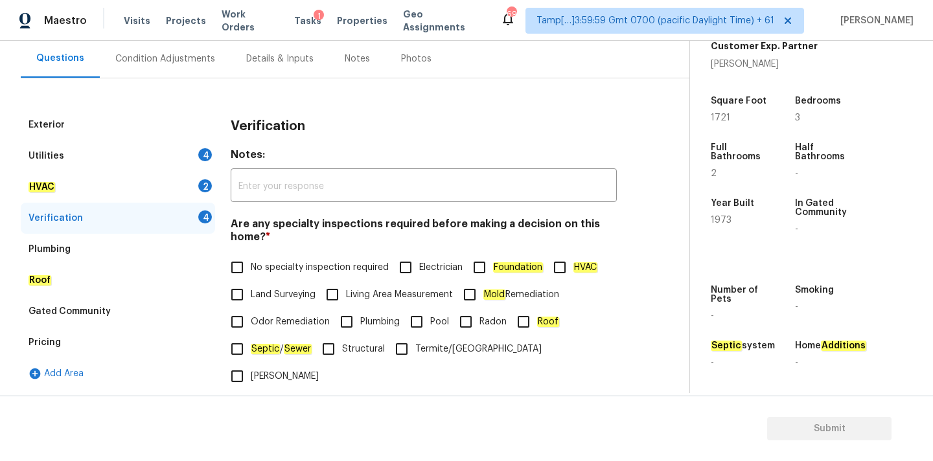
click at [257, 265] on span "No specialty inspection required" at bounding box center [320, 268] width 138 height 14
click at [251, 265] on input "No specialty inspection required" at bounding box center [237, 267] width 27 height 27
checkbox input "true"
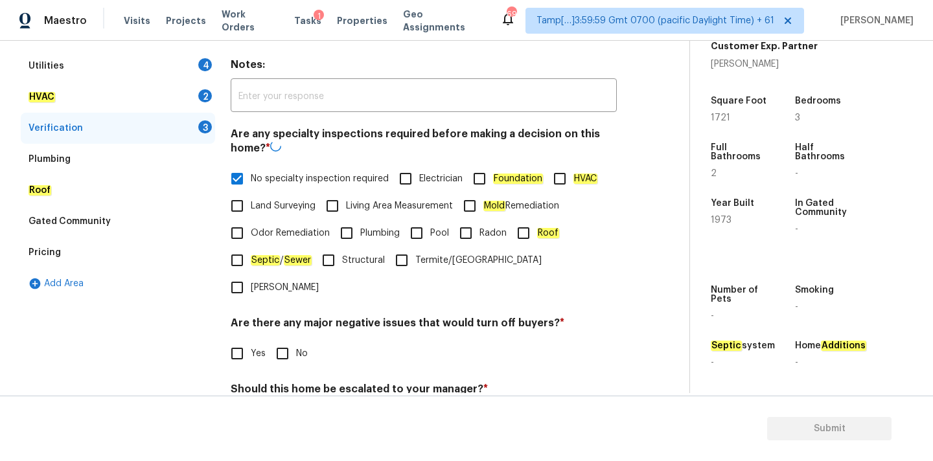
scroll to position [318, 0]
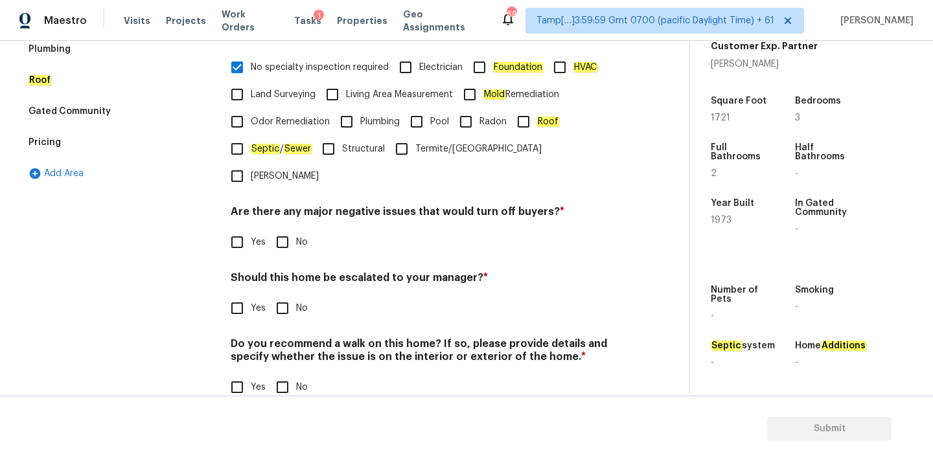
click at [290, 229] on input "No" at bounding box center [282, 242] width 27 height 27
checkbox input "true"
click at [290, 296] on input "No" at bounding box center [282, 309] width 27 height 27
checkbox input "true"
click at [290, 343] on div "Do you recommend a walk on this home? If so, please provide details and specify…" at bounding box center [424, 371] width 386 height 64
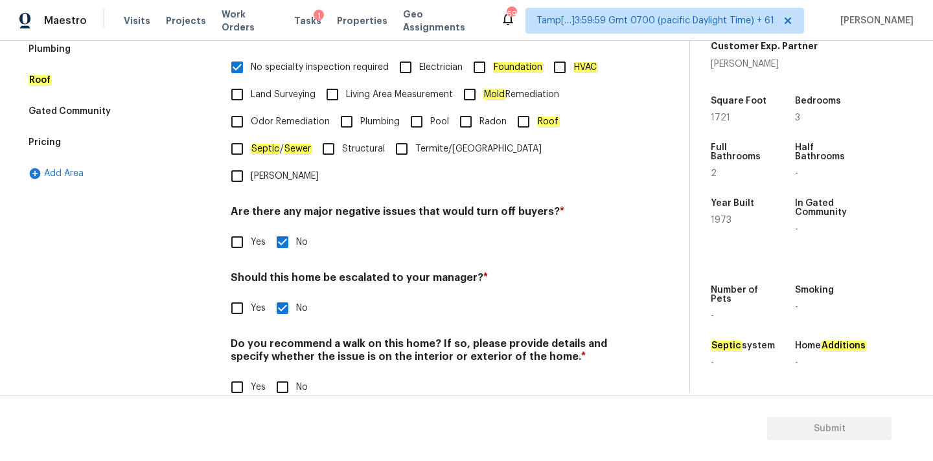
click at [290, 374] on input "No" at bounding box center [282, 387] width 27 height 27
checkbox input "true"
click at [238, 295] on input "Yes" at bounding box center [237, 308] width 27 height 27
checkbox input "true"
checkbox input "false"
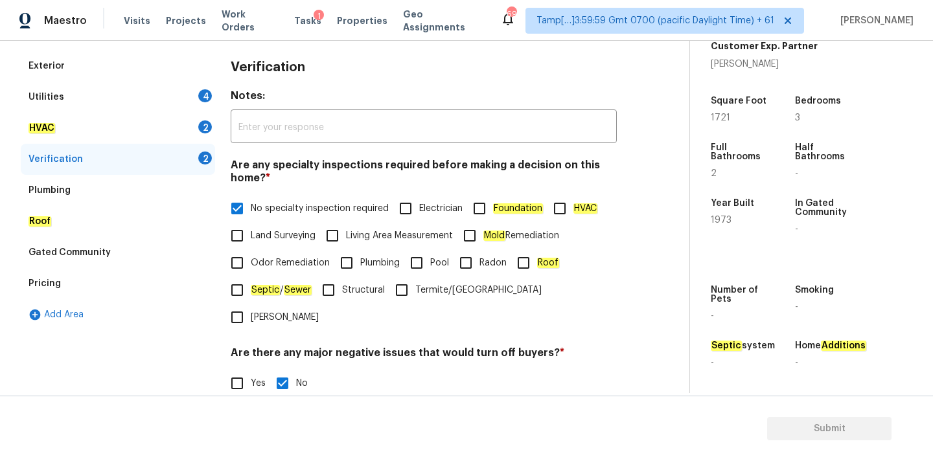
scroll to position [98, 0]
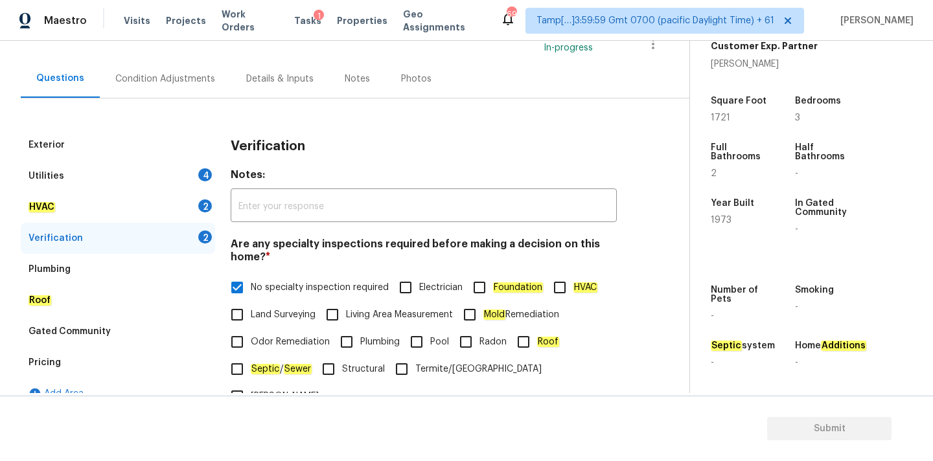
click at [135, 201] on div "HVAC 2" at bounding box center [118, 207] width 194 height 31
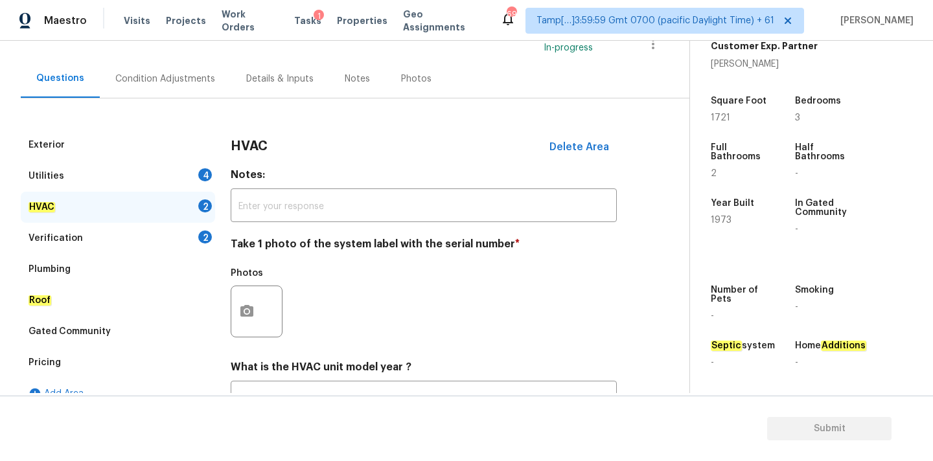
scroll to position [205, 0]
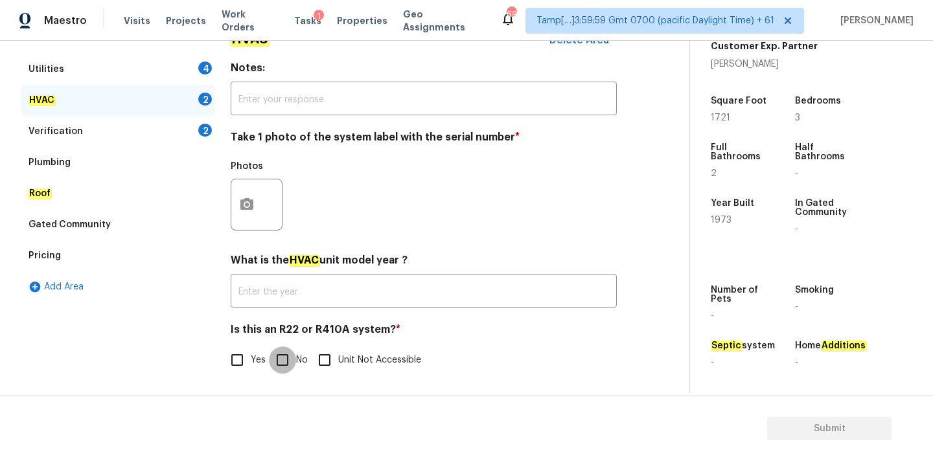
click at [287, 351] on input "No" at bounding box center [282, 360] width 27 height 27
checkbox input "true"
click at [246, 207] on icon "button" at bounding box center [246, 204] width 13 height 12
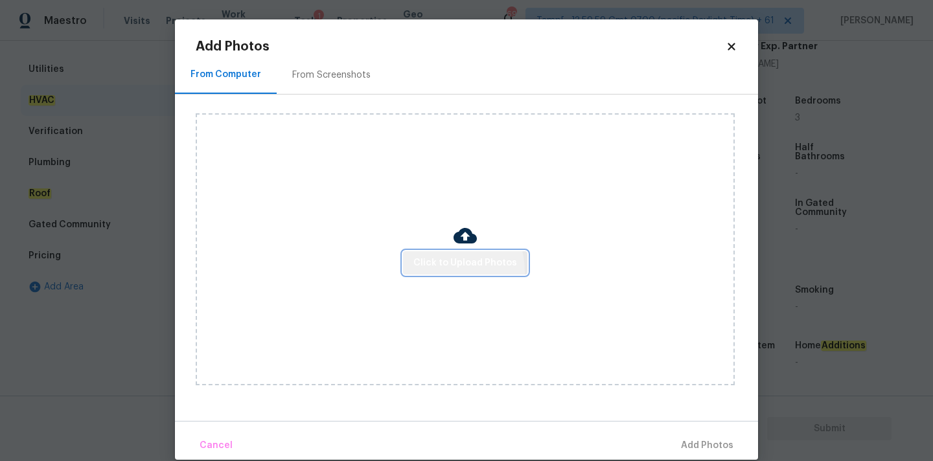
click at [449, 271] on button "Click to Upload Photos" at bounding box center [465, 263] width 124 height 24
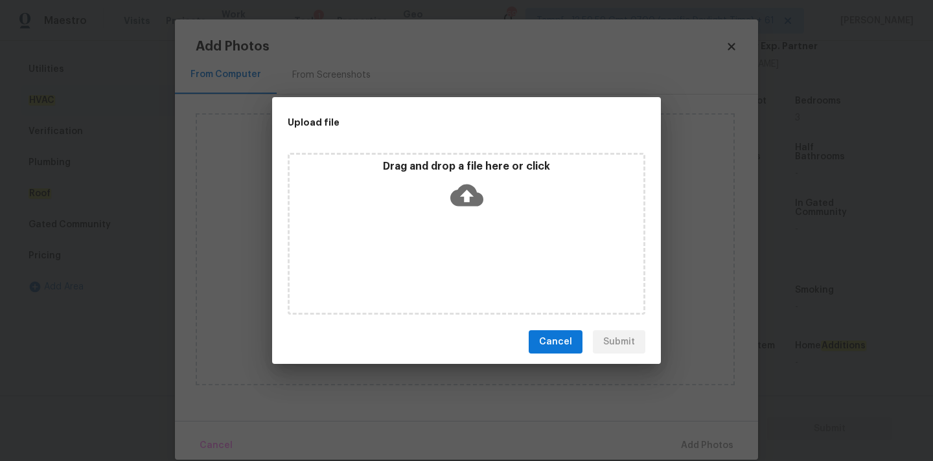
click at [473, 203] on icon at bounding box center [466, 196] width 33 height 22
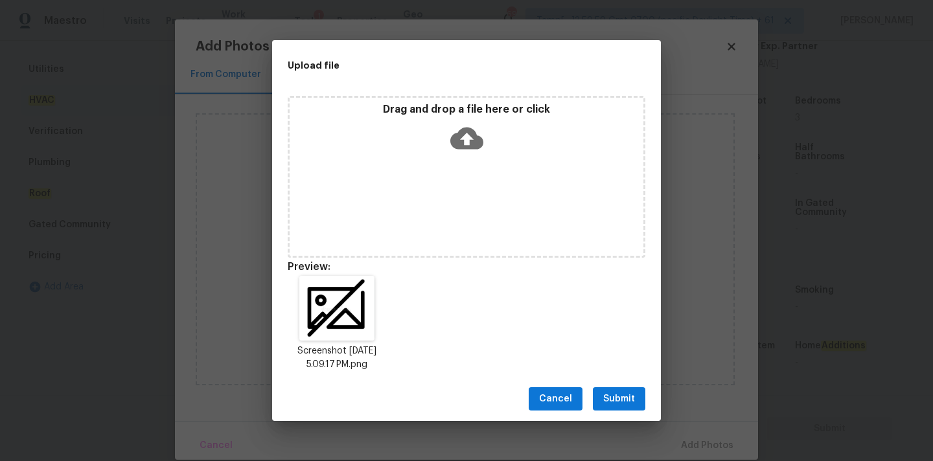
click at [638, 402] on button "Submit" at bounding box center [619, 400] width 52 height 24
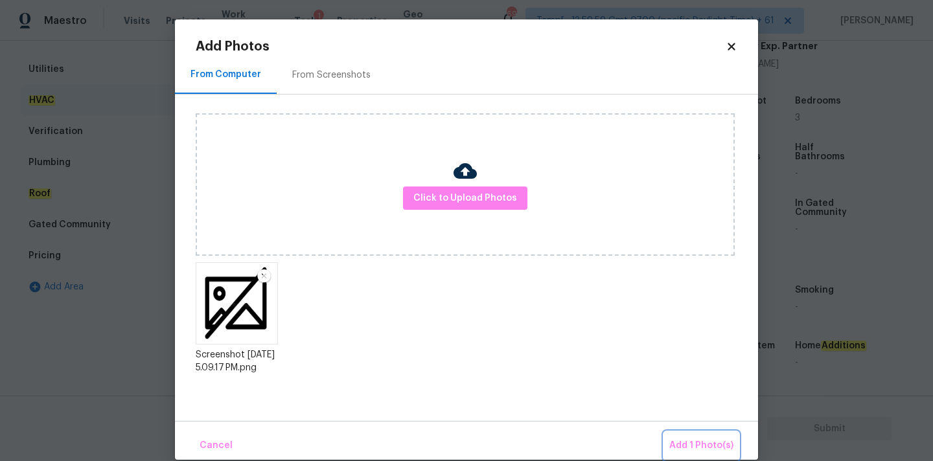
click at [721, 457] on button "Add 1 Photo(s)" at bounding box center [701, 446] width 75 height 28
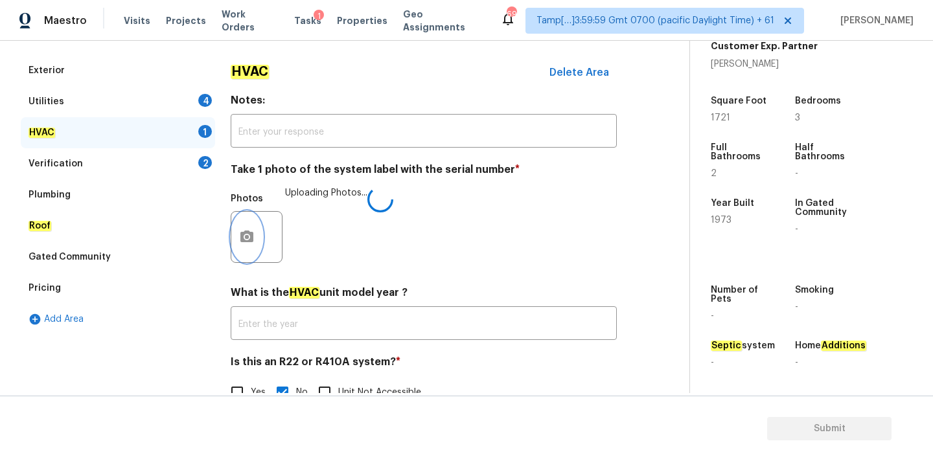
scroll to position [157, 0]
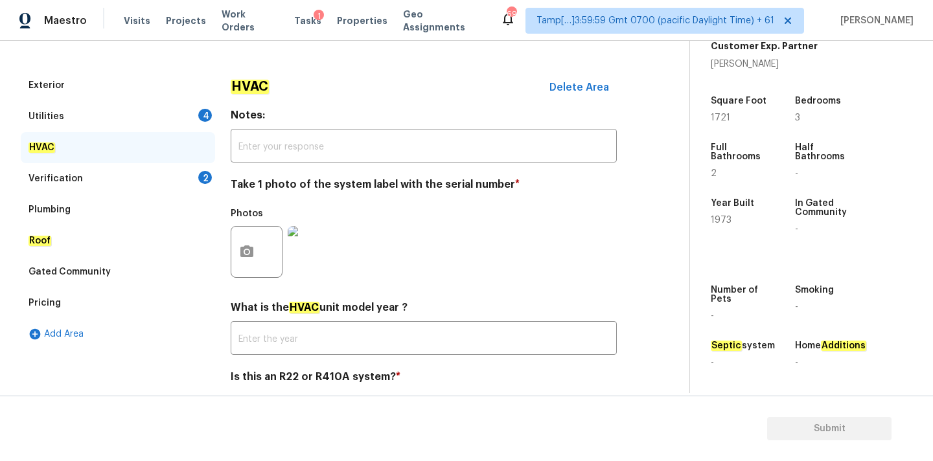
click at [172, 115] on div "Utilities 4" at bounding box center [118, 116] width 194 height 31
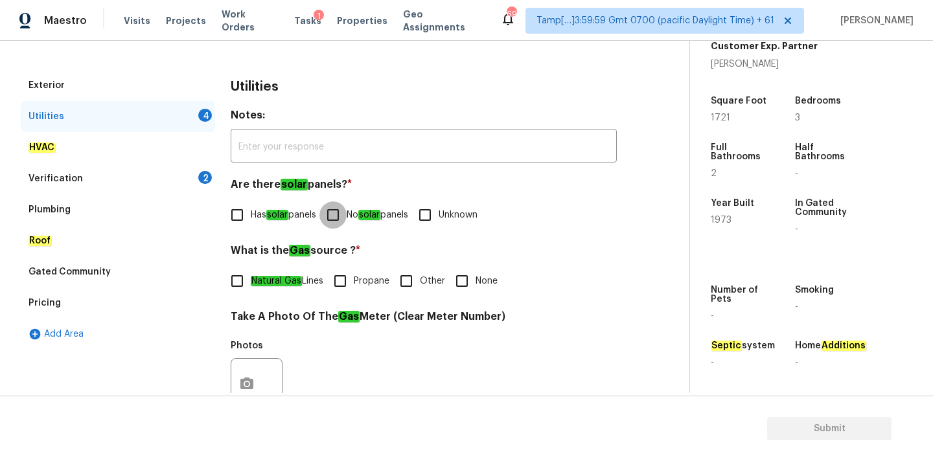
click at [347, 217] on input "No solar panels" at bounding box center [332, 215] width 27 height 27
checkbox input "true"
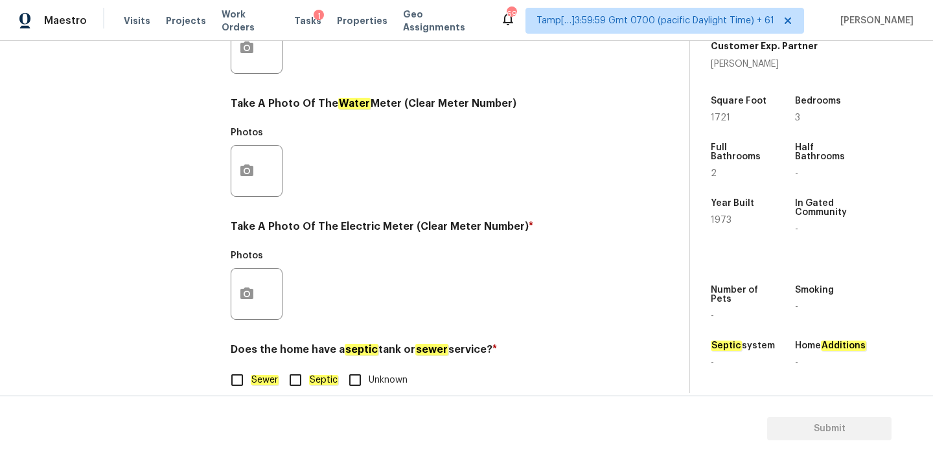
scroll to position [514, 0]
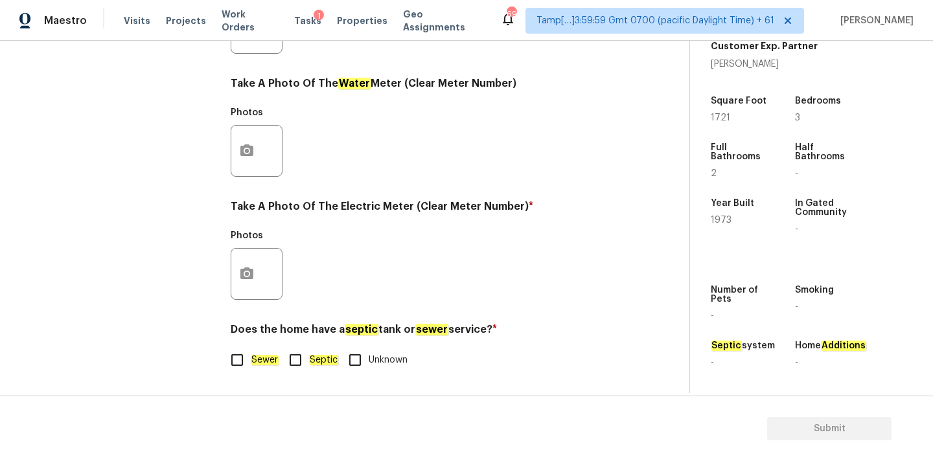
click at [264, 372] on label "Sewer" at bounding box center [251, 360] width 55 height 27
click at [251, 372] on input "Sewer" at bounding box center [237, 360] width 27 height 27
checkbox input "true"
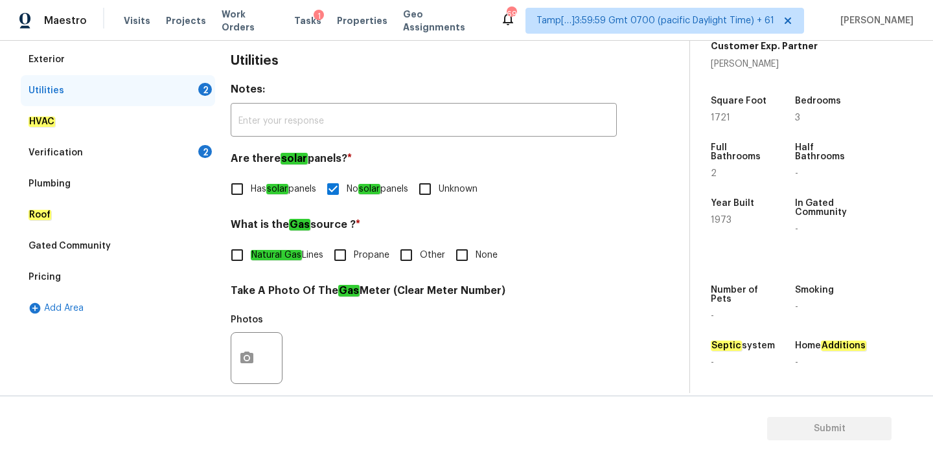
scroll to position [135, 0]
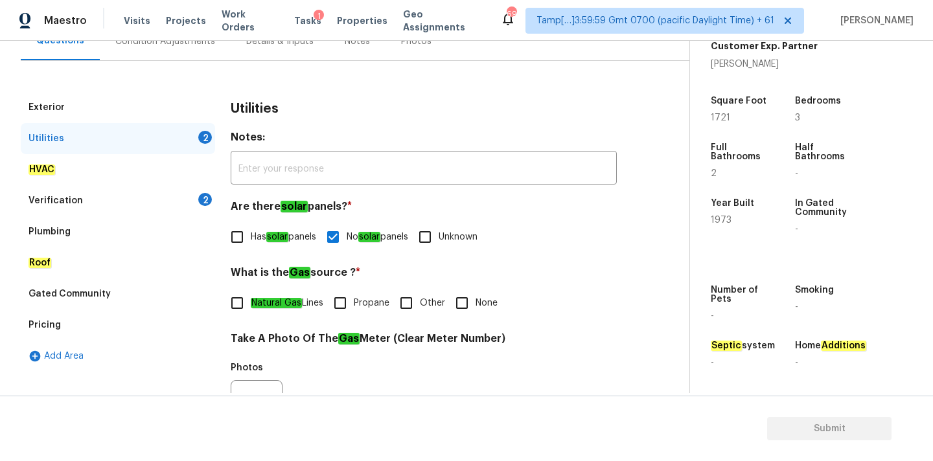
click at [468, 304] on input "None" at bounding box center [461, 303] width 27 height 27
checkbox input "true"
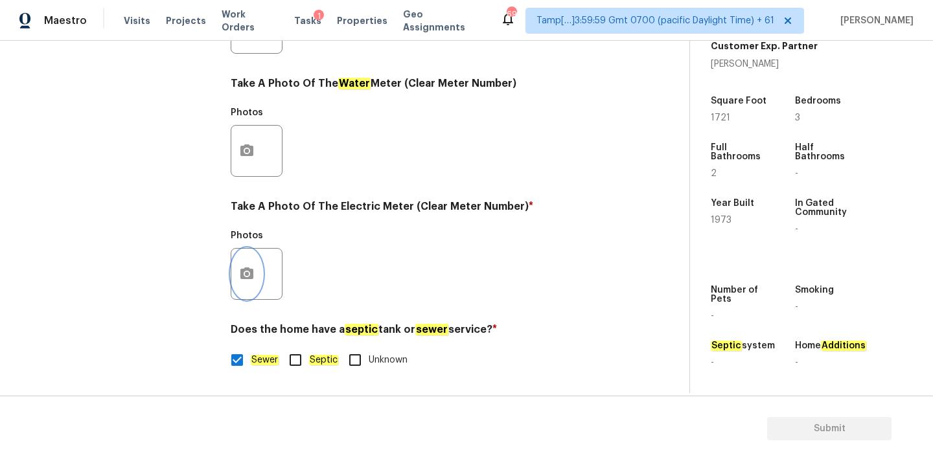
click at [257, 279] on button "button" at bounding box center [246, 274] width 31 height 51
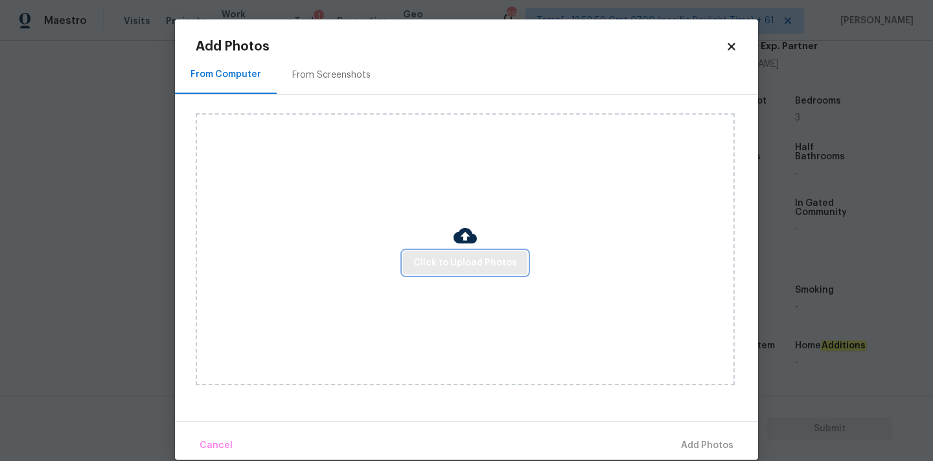
click at [450, 255] on span "Click to Upload Photos" at bounding box center [465, 263] width 104 height 16
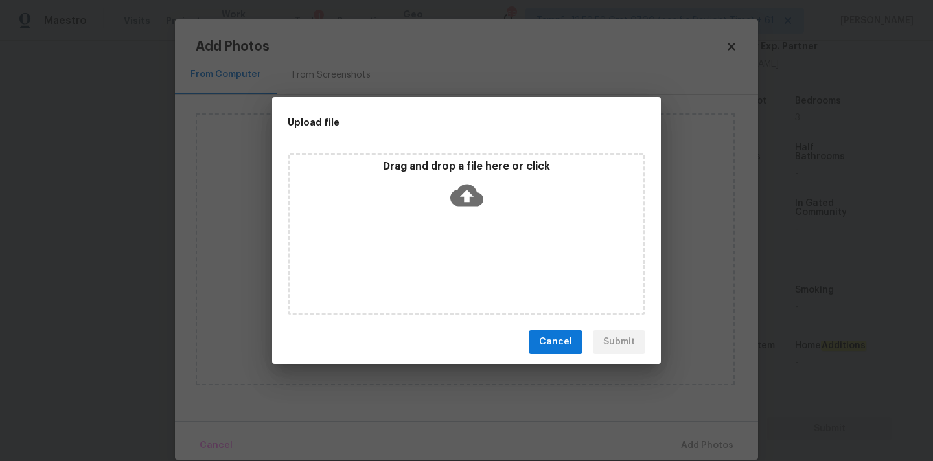
click at [461, 174] on div "Drag and drop a file here or click" at bounding box center [467, 188] width 354 height 56
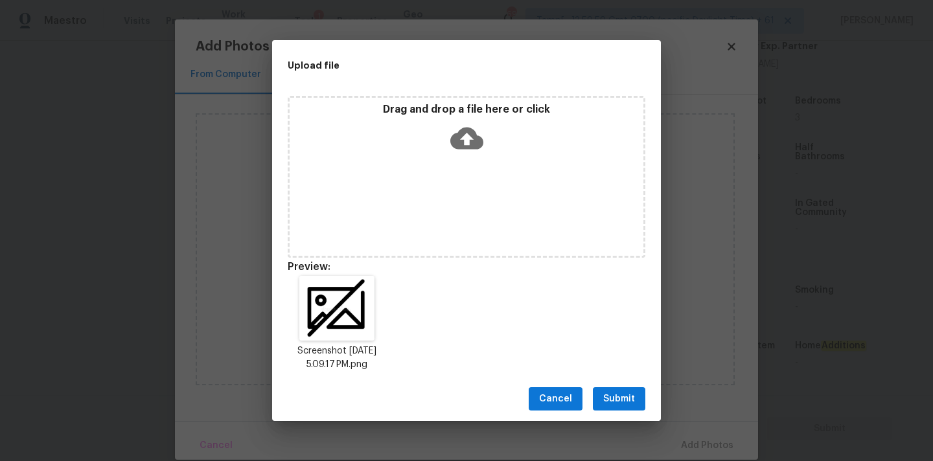
click at [630, 400] on span "Submit" at bounding box center [619, 399] width 32 height 16
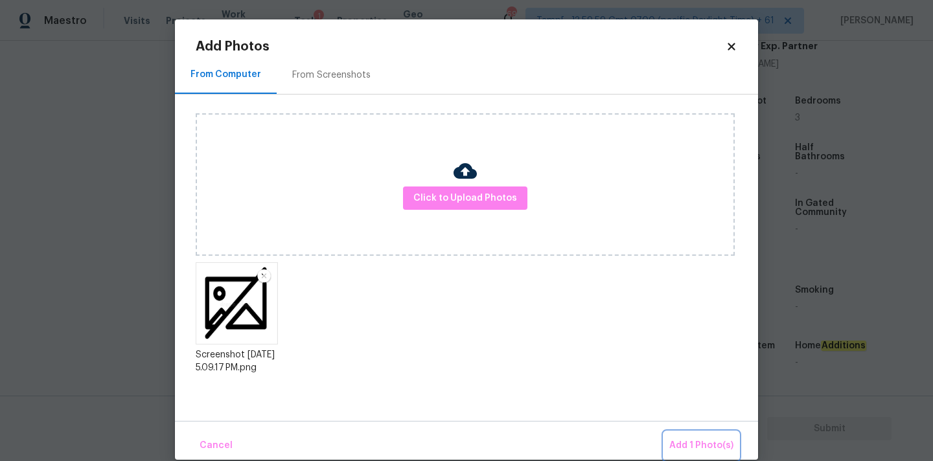
click at [702, 451] on span "Add 1 Photo(s)" at bounding box center [701, 446] width 64 height 16
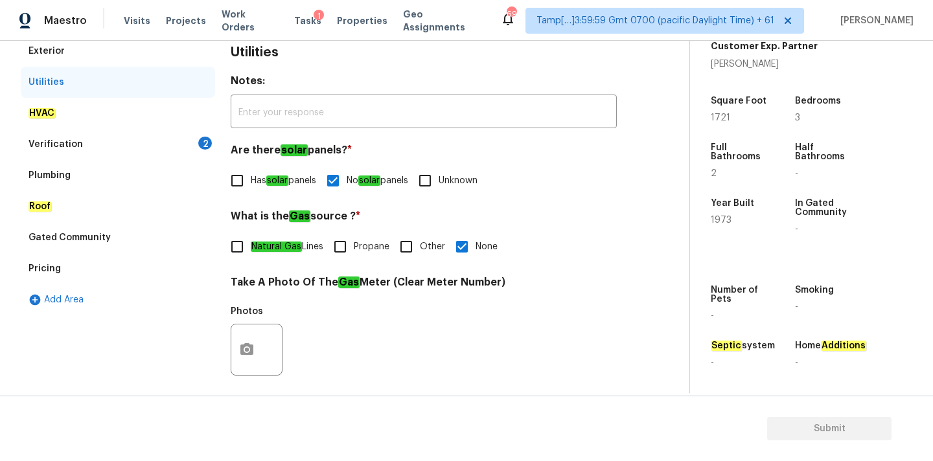
scroll to position [177, 0]
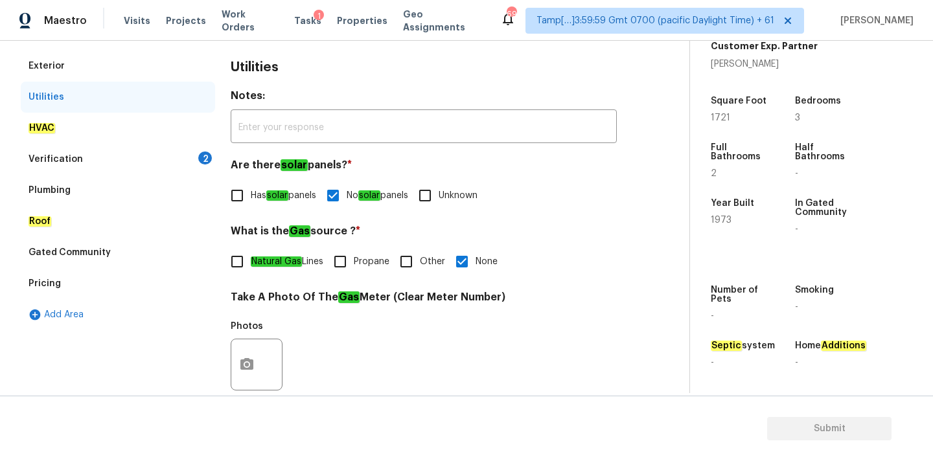
click at [114, 158] on div "Verification 2" at bounding box center [118, 159] width 194 height 31
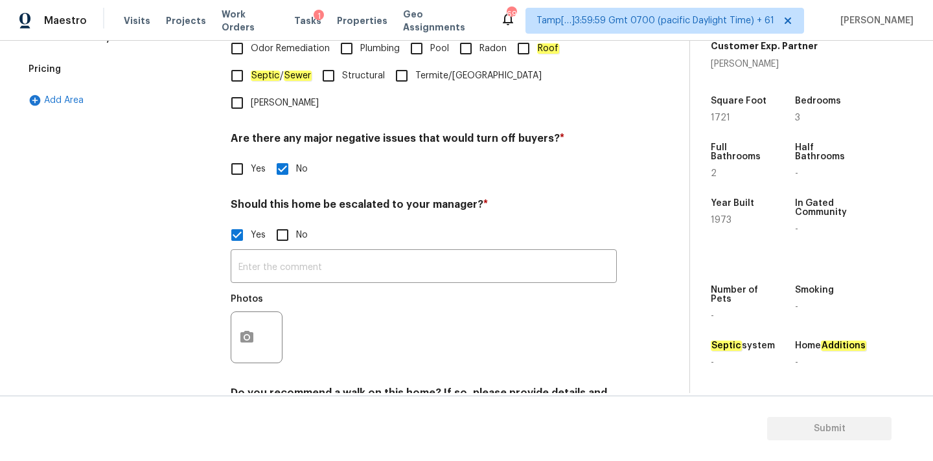
scroll to position [441, 0]
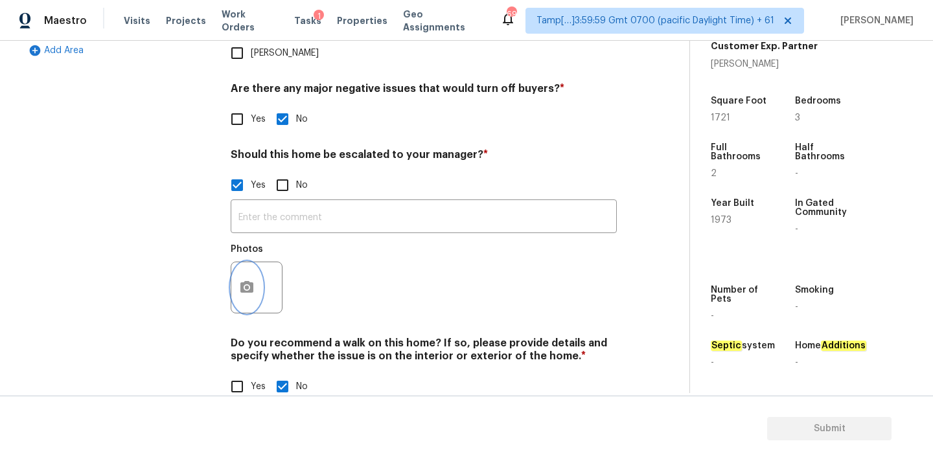
click at [257, 271] on button "button" at bounding box center [246, 287] width 31 height 51
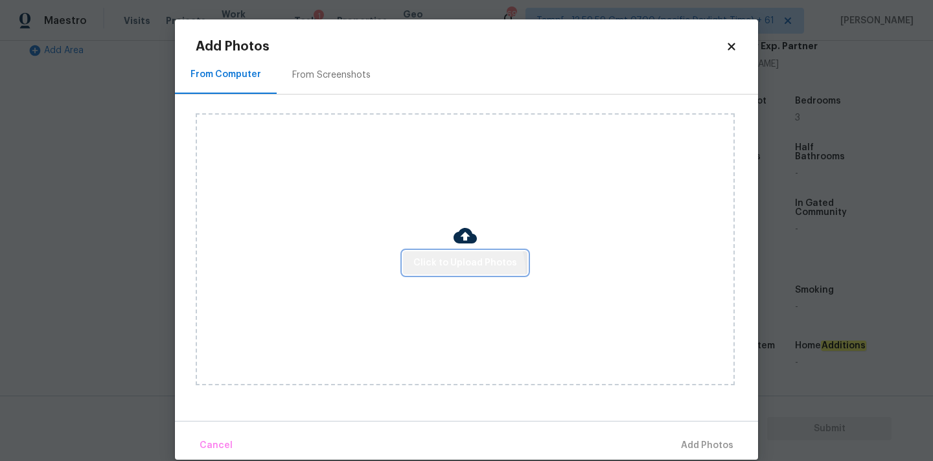
click at [455, 271] on button "Click to Upload Photos" at bounding box center [465, 263] width 124 height 24
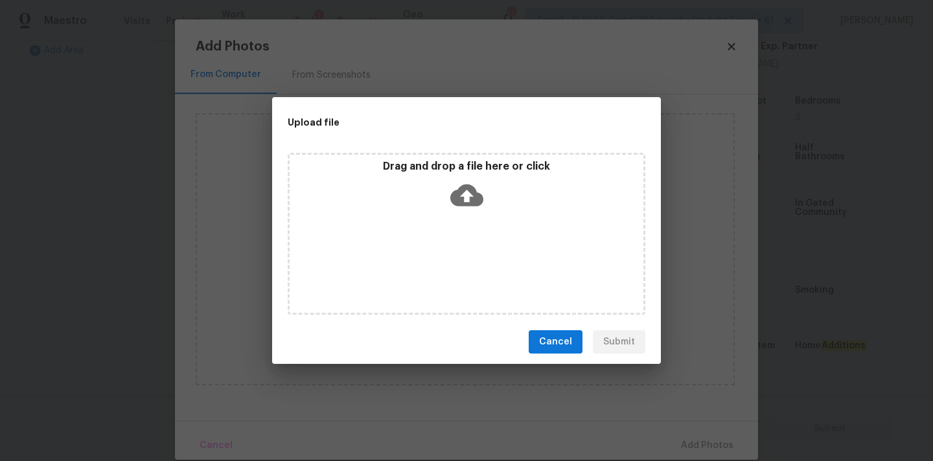
click at [471, 188] on icon at bounding box center [466, 196] width 33 height 22
